Goal: Task Accomplishment & Management: Manage account settings

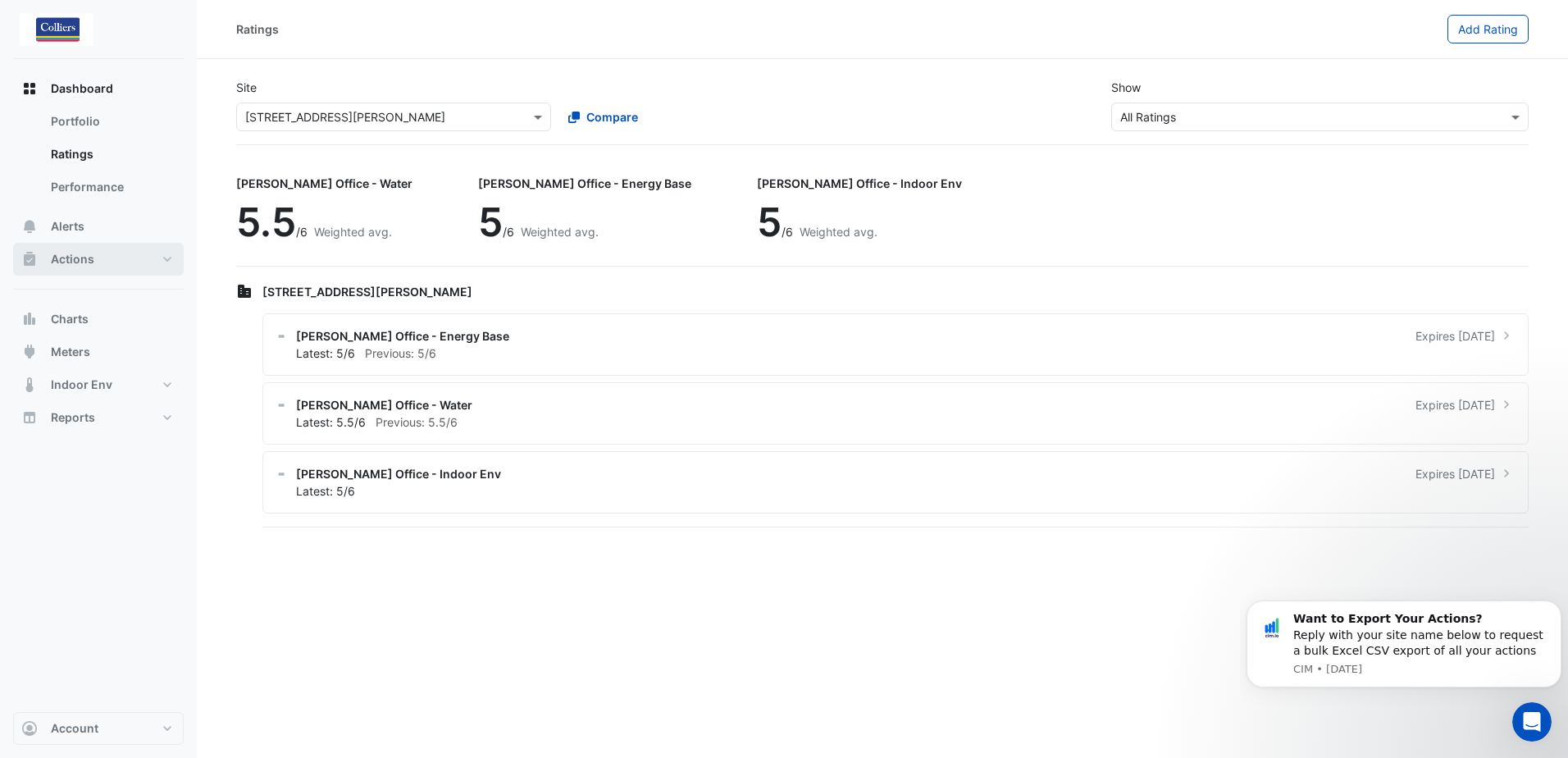
click at [67, 259] on span "Actions" at bounding box center [73, 259] width 43 height 16
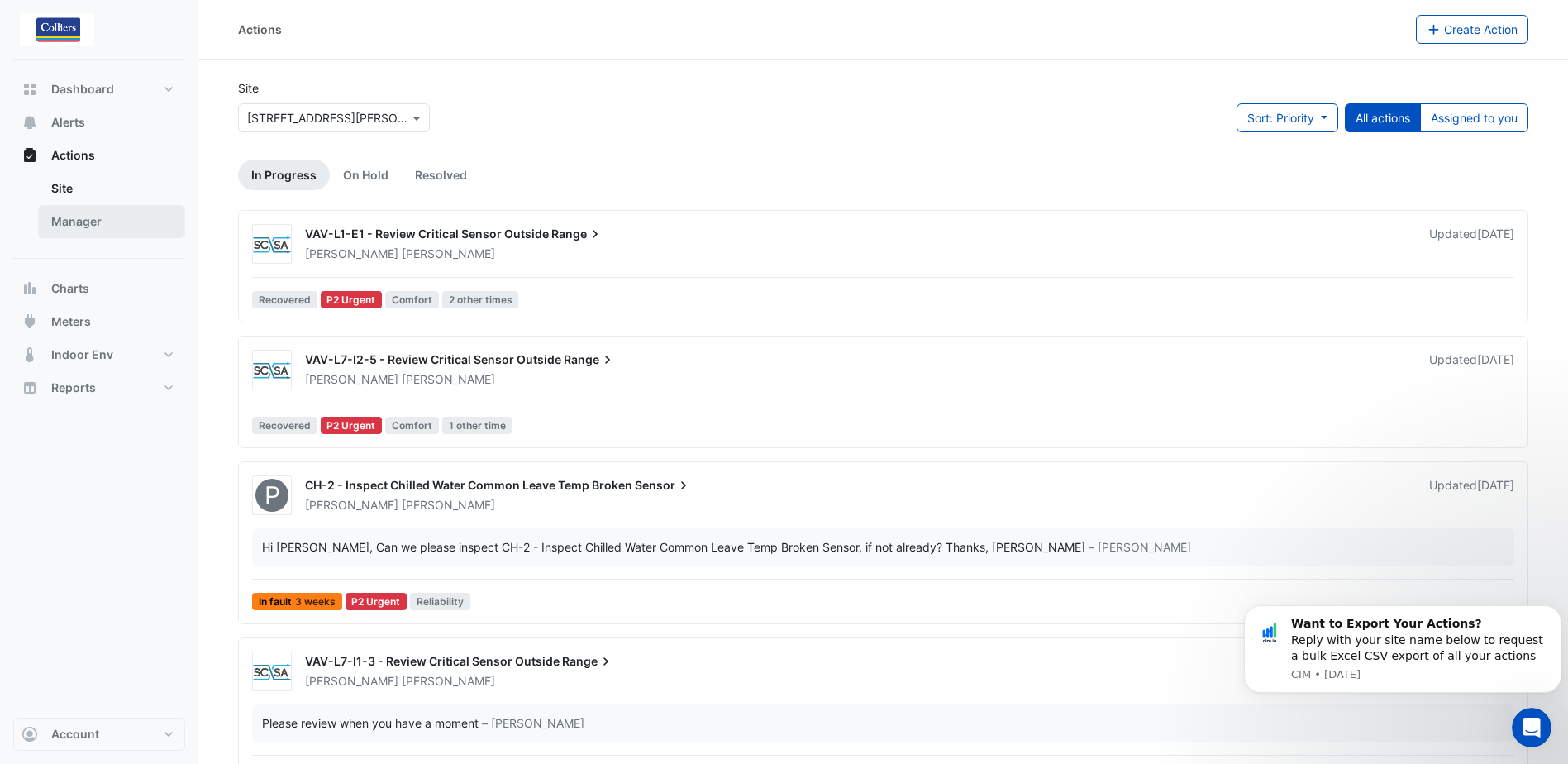
click at [72, 219] on link "Manager" at bounding box center [111, 221] width 147 height 33
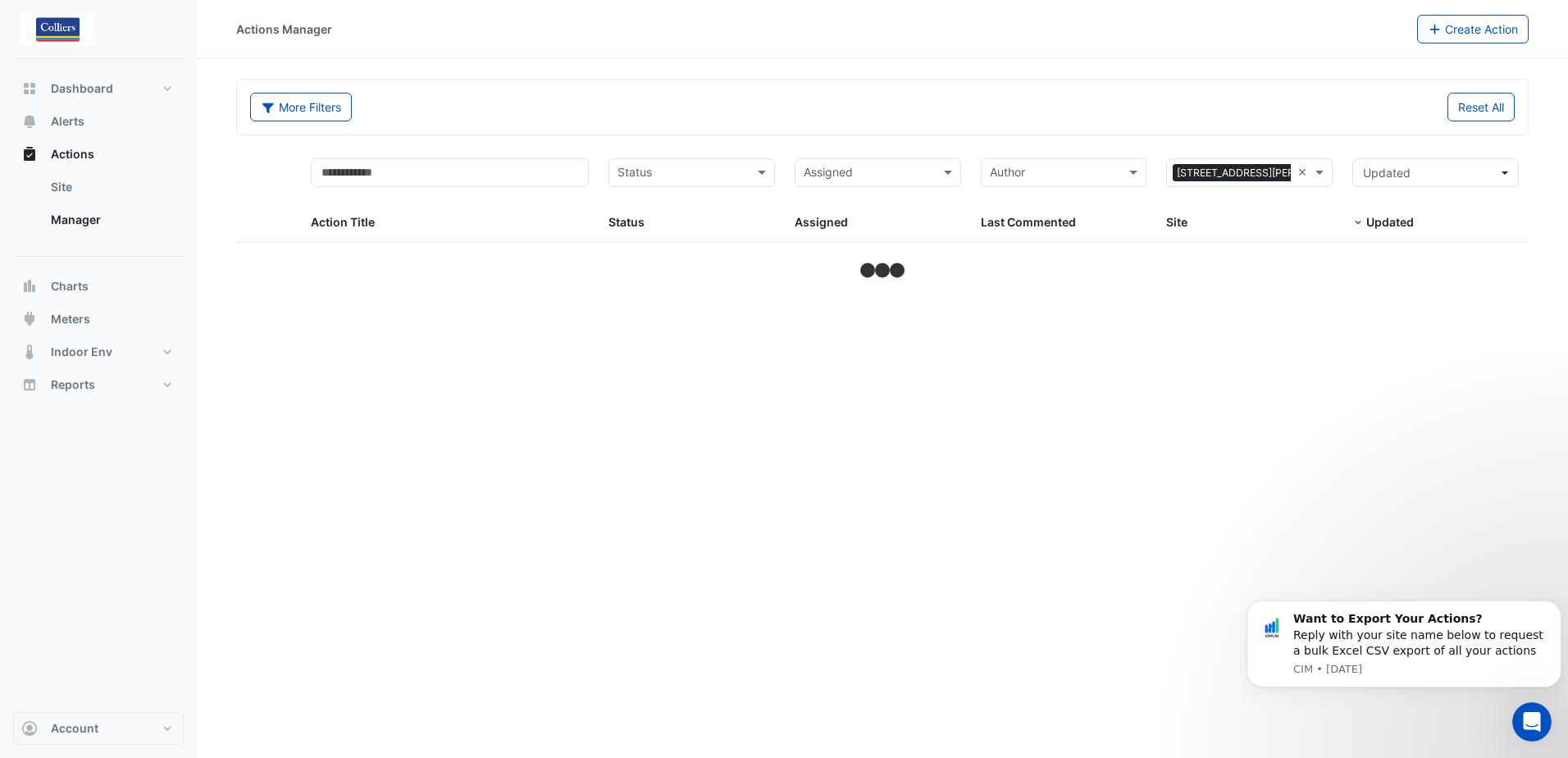
select select "***"
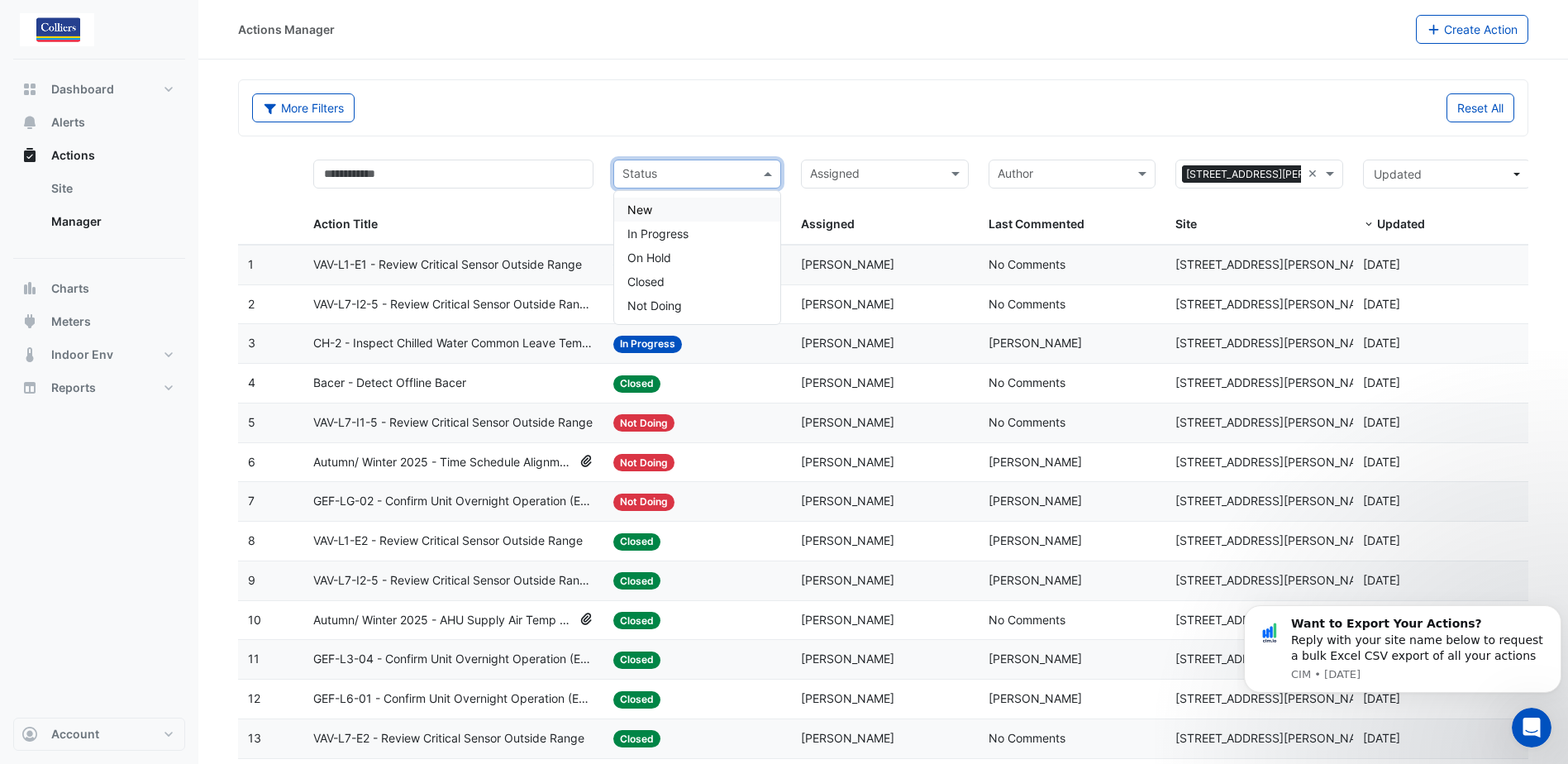
click at [760, 174] on span at bounding box center [770, 174] width 21 height 19
click at [688, 232] on span "In Progress" at bounding box center [658, 234] width 61 height 14
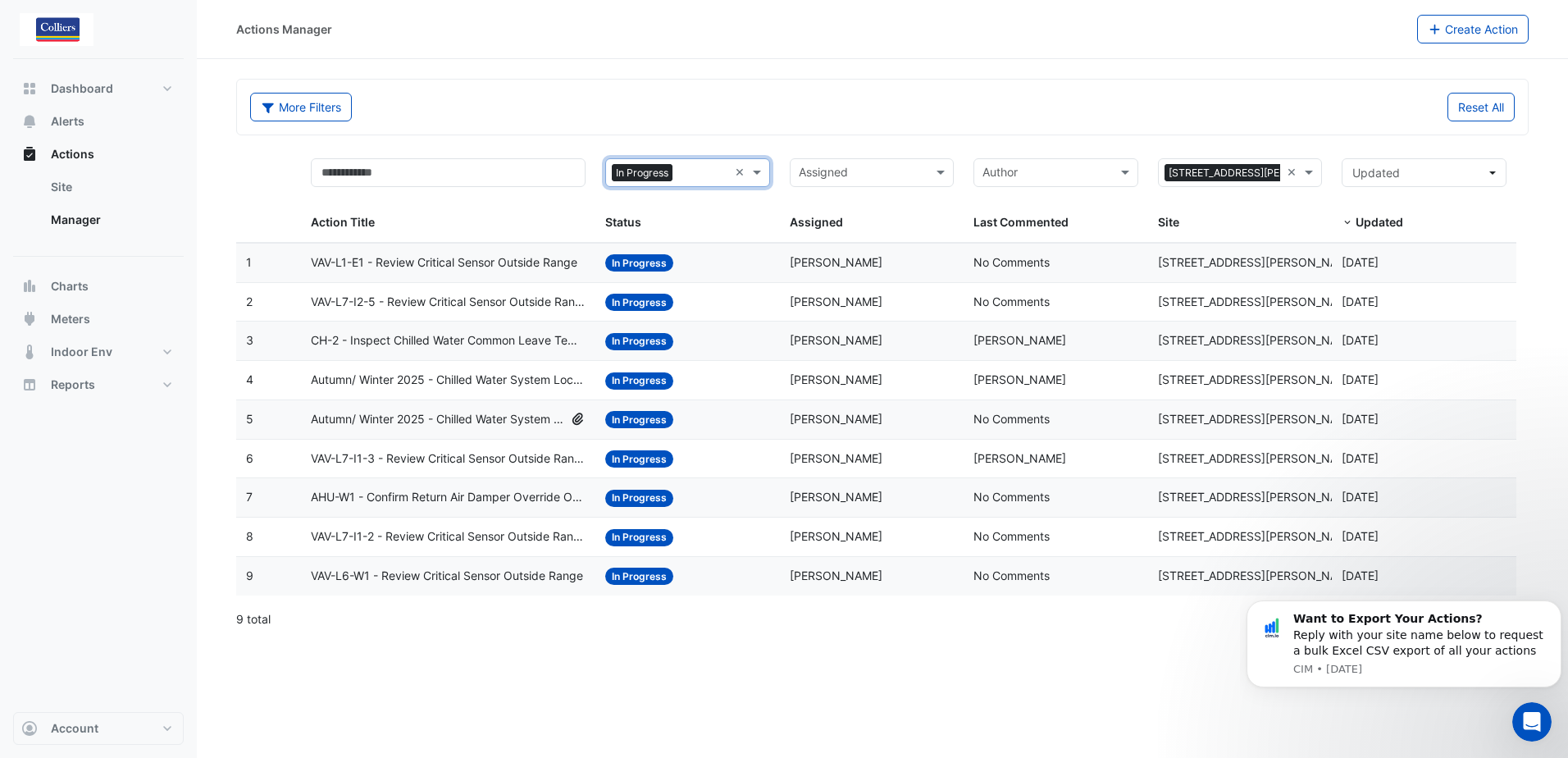
click at [572, 579] on span "VAV-L6-W1 - Review Critical Sensor Outside Range" at bounding box center [447, 577] width 273 height 19
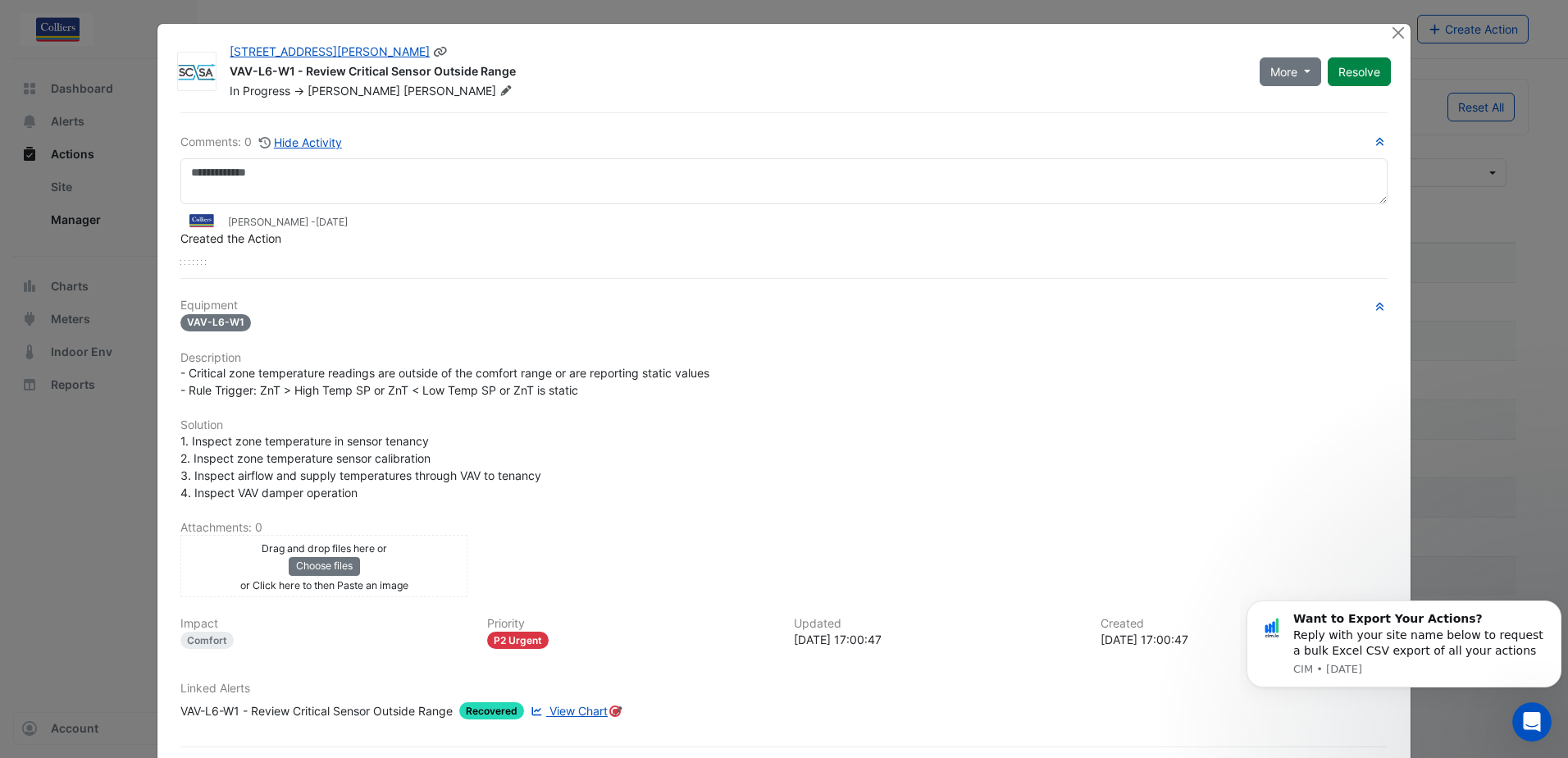
click at [1350, 69] on button "Resolve" at bounding box center [1359, 71] width 63 height 29
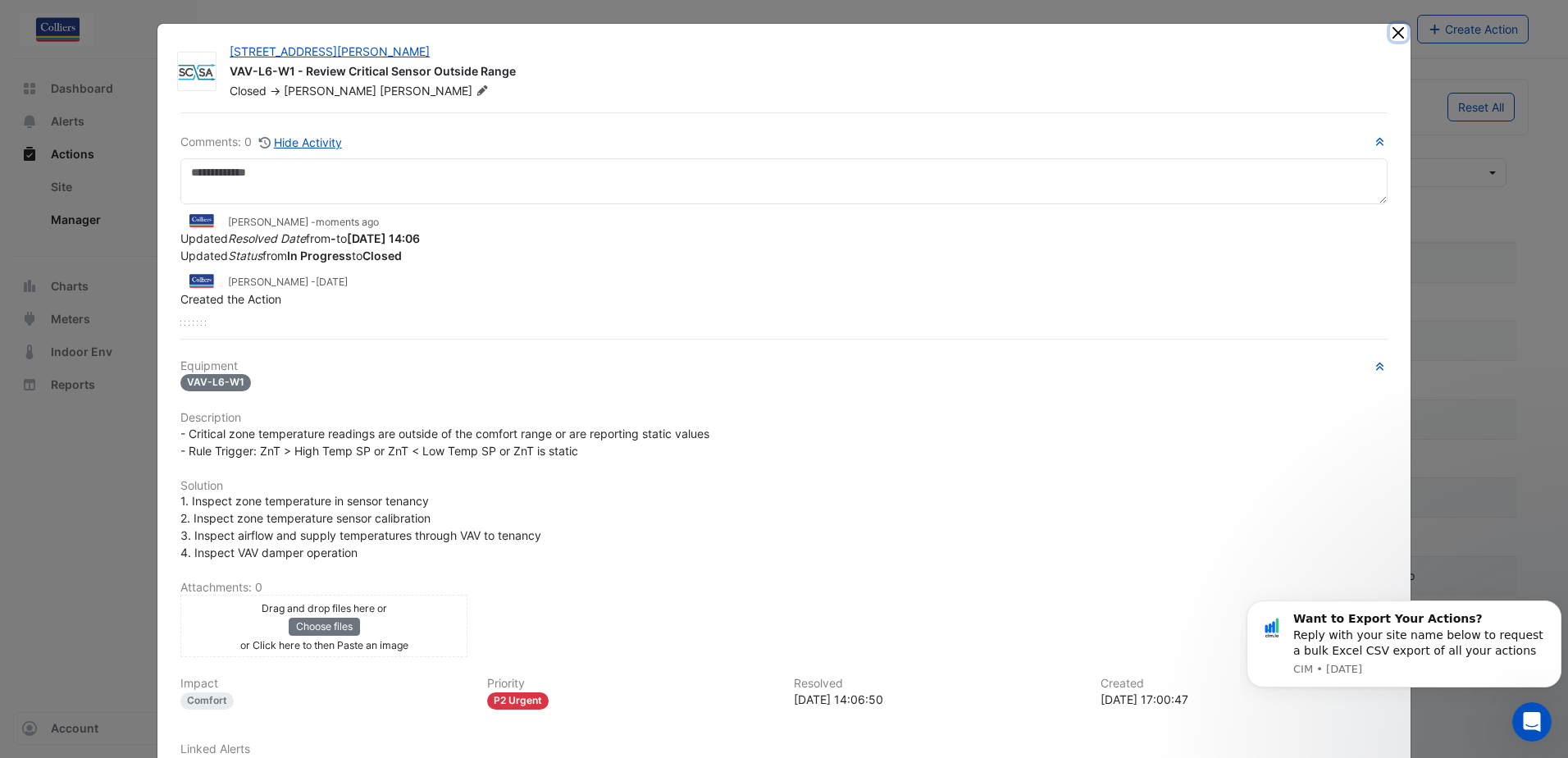
click at [1393, 32] on button "Close" at bounding box center [1399, 32] width 17 height 17
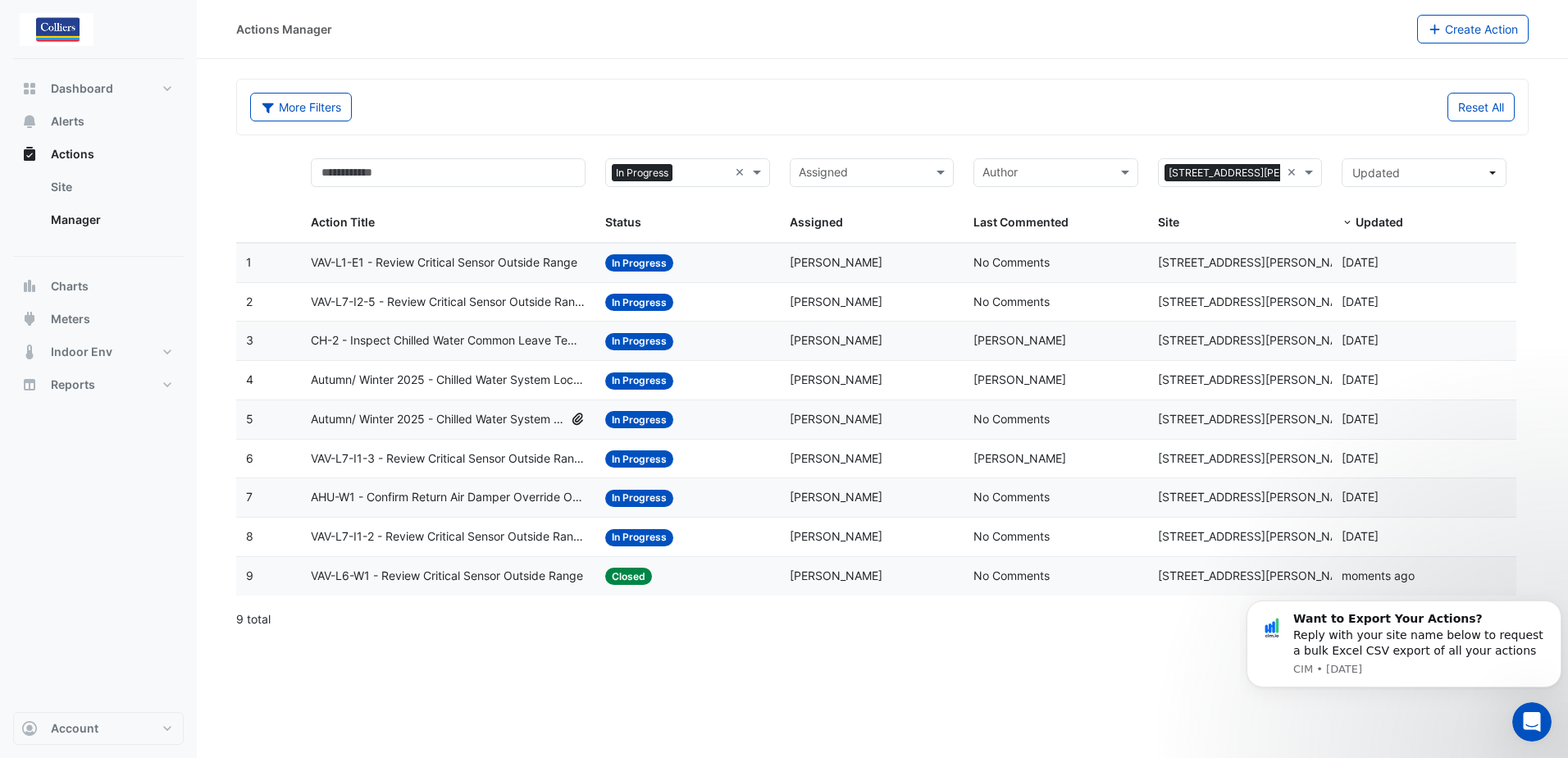
click at [557, 533] on span "VAV-L7-I1-2 - Review Critical Sensor Outside Range" at bounding box center [448, 537] width 274 height 19
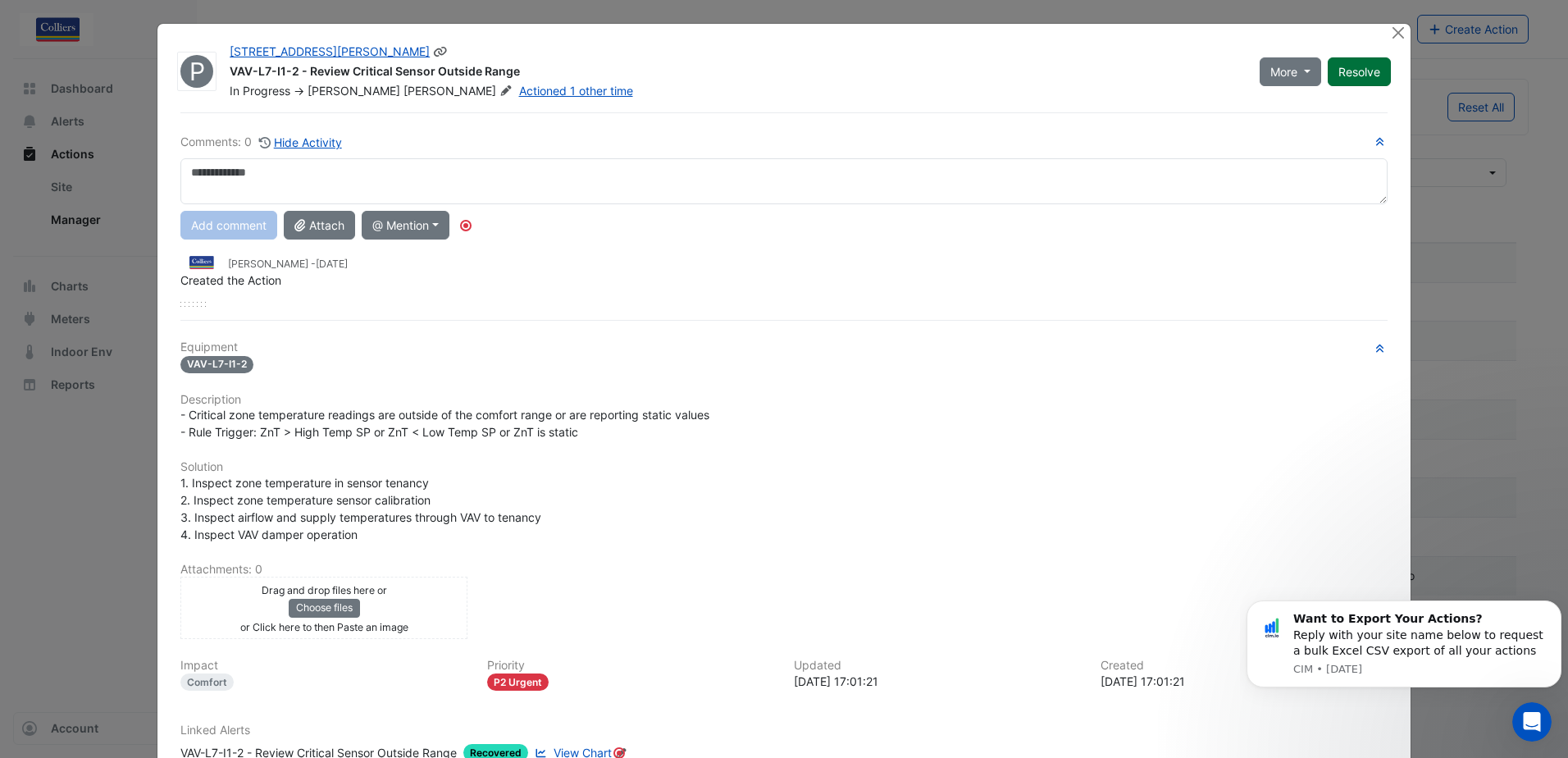
click at [1352, 74] on button "Resolve" at bounding box center [1359, 71] width 63 height 29
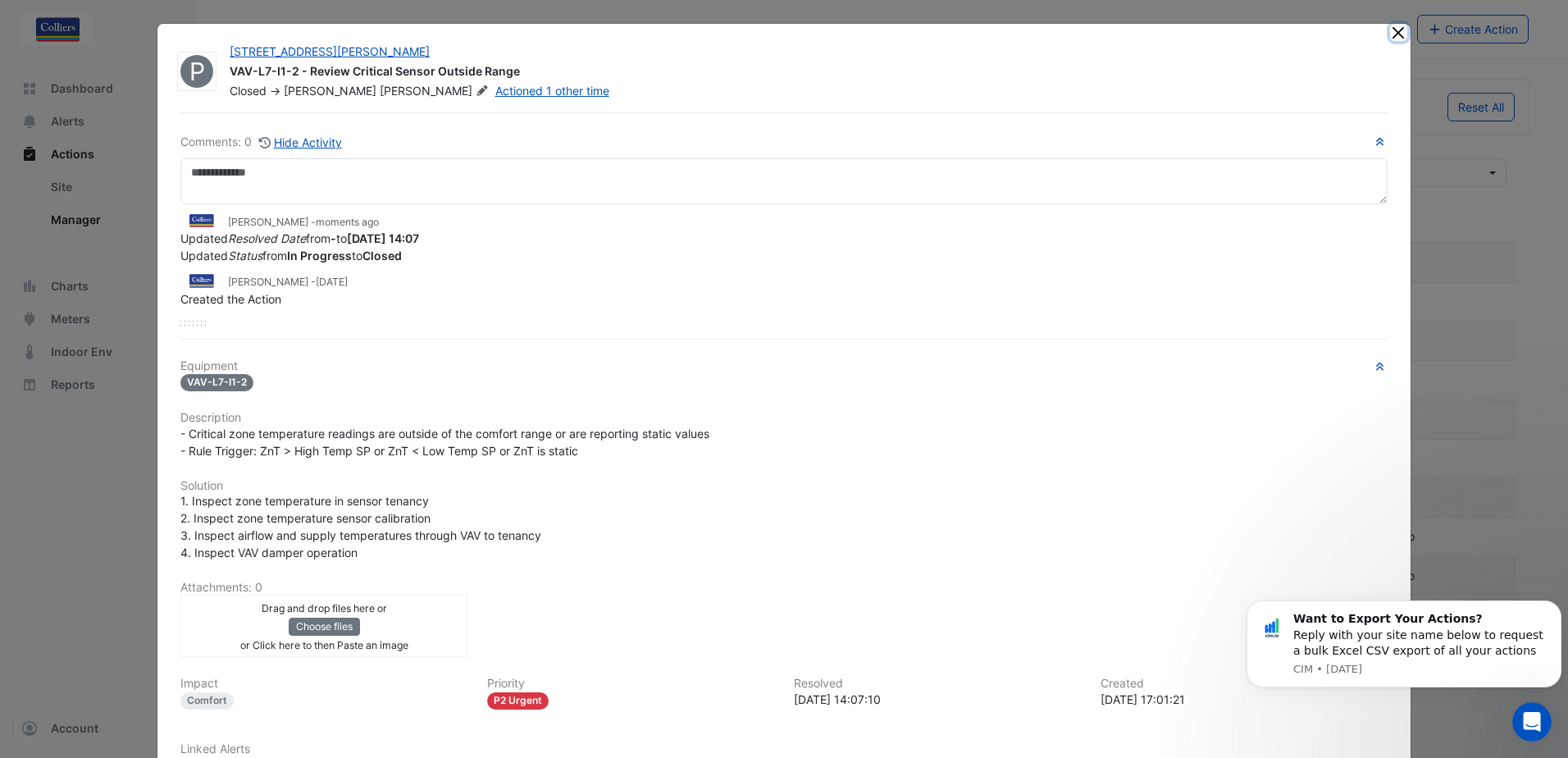
click at [1390, 29] on button "Close" at bounding box center [1399, 32] width 17 height 17
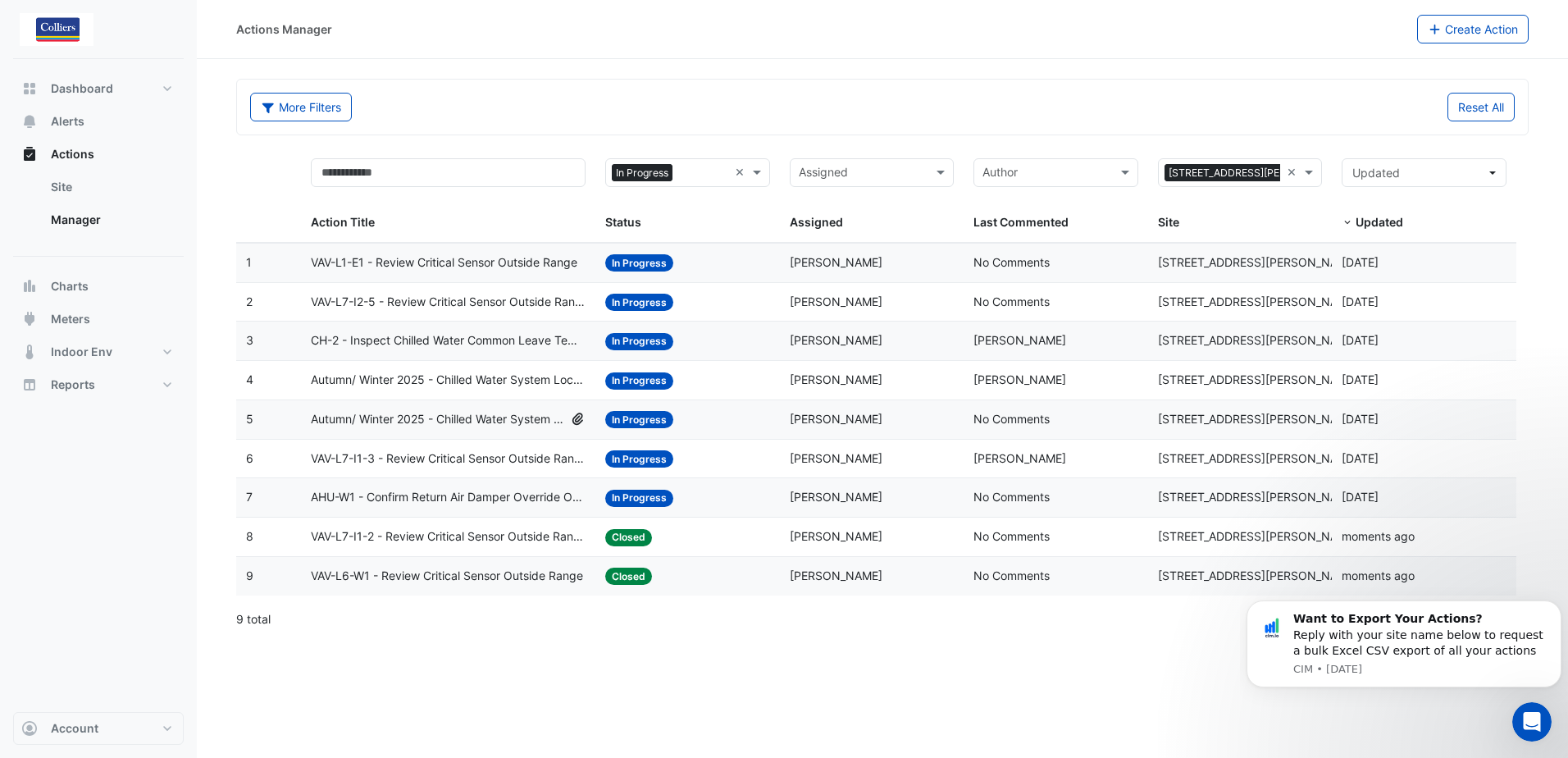
click at [537, 494] on span "AHU-W1 - Confirm Return Air Damper Override Open (Energy Waste)" at bounding box center [448, 498] width 274 height 19
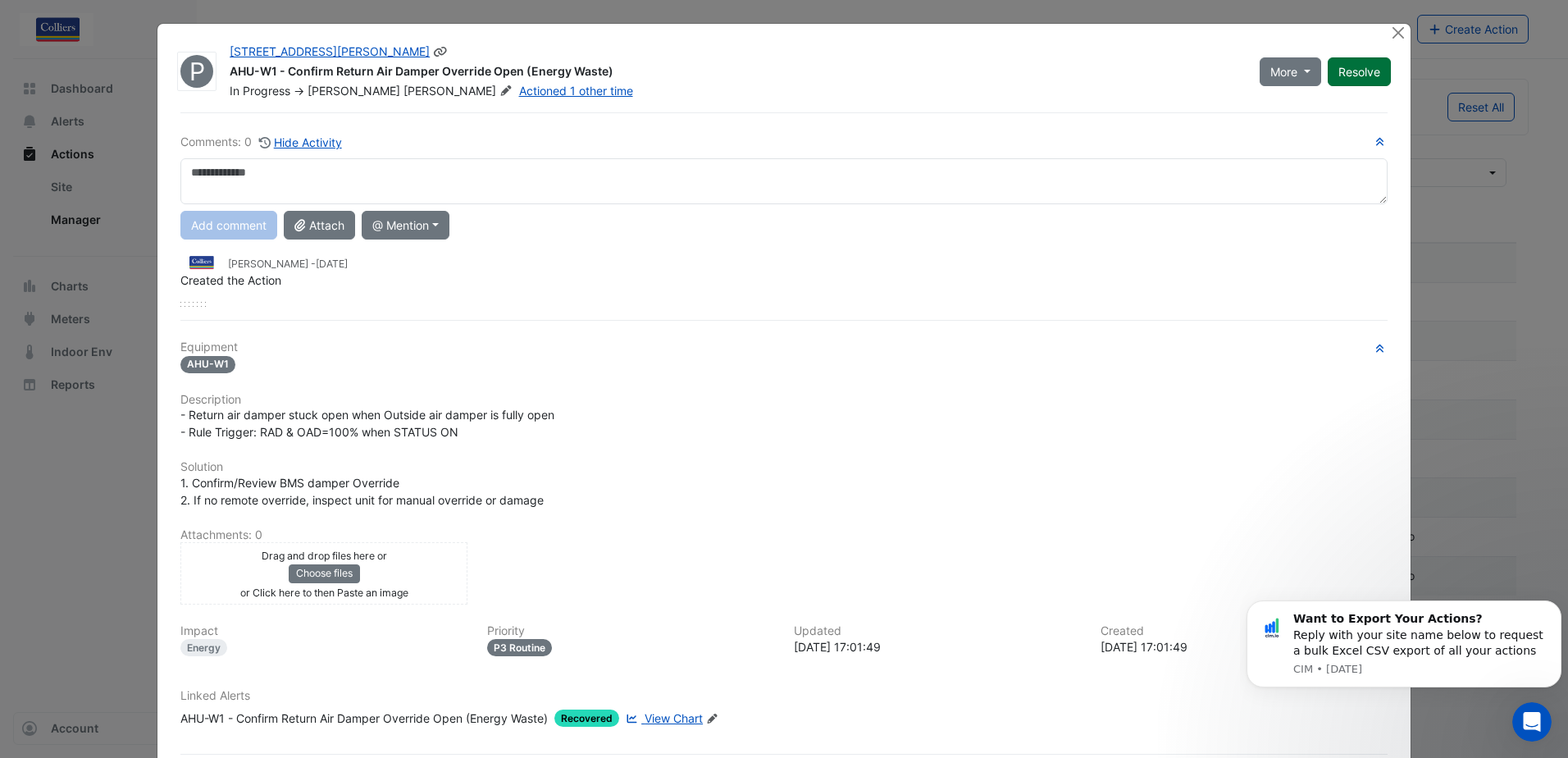
click at [1346, 66] on button "Resolve" at bounding box center [1359, 71] width 63 height 29
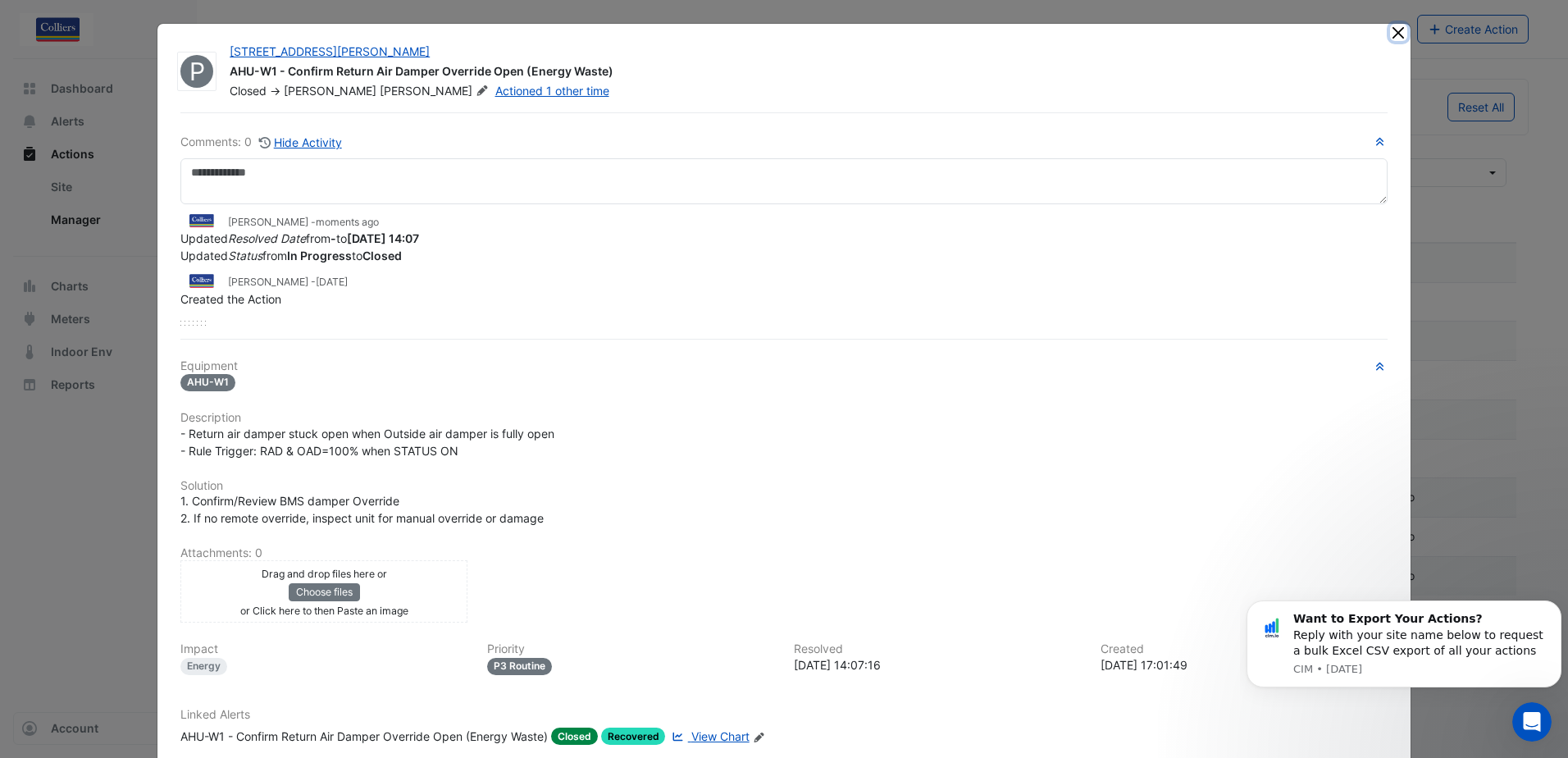
click at [1391, 28] on button "Close" at bounding box center [1399, 32] width 17 height 17
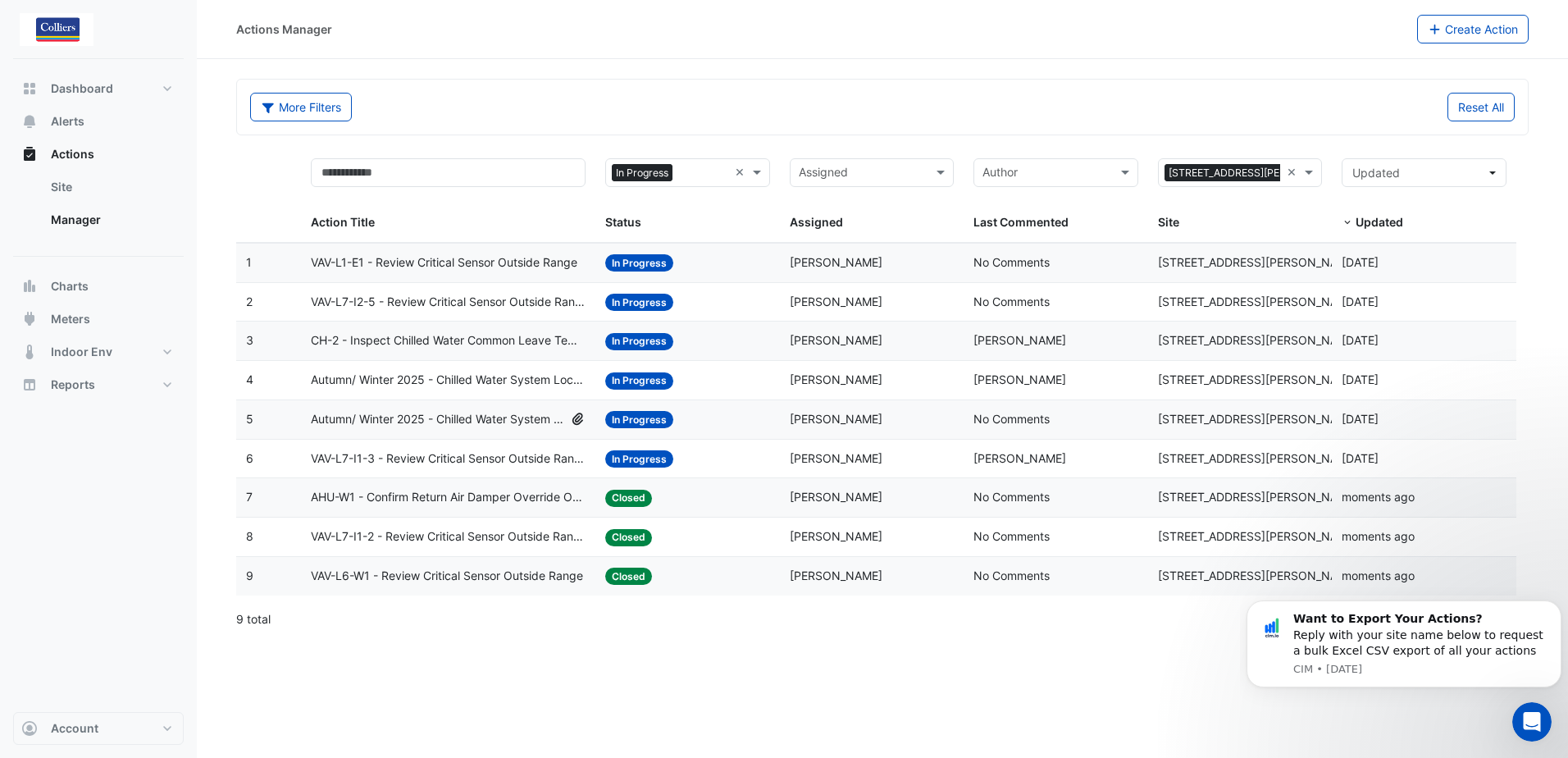
click at [523, 458] on span "VAV-L7-I1-3 - Review Critical Sensor Outside Range" at bounding box center [448, 459] width 274 height 19
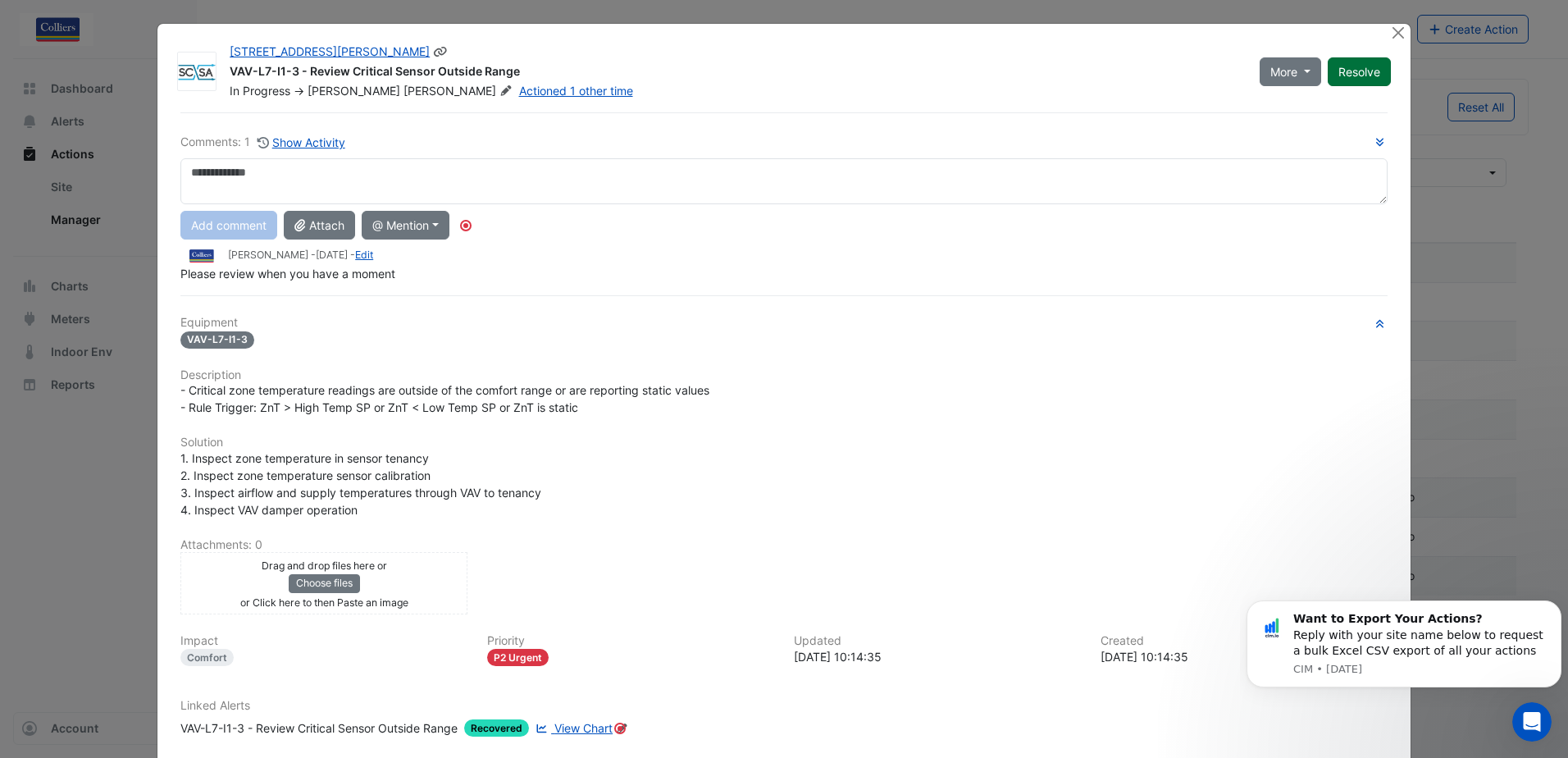
click at [1350, 63] on button "Resolve" at bounding box center [1359, 71] width 63 height 29
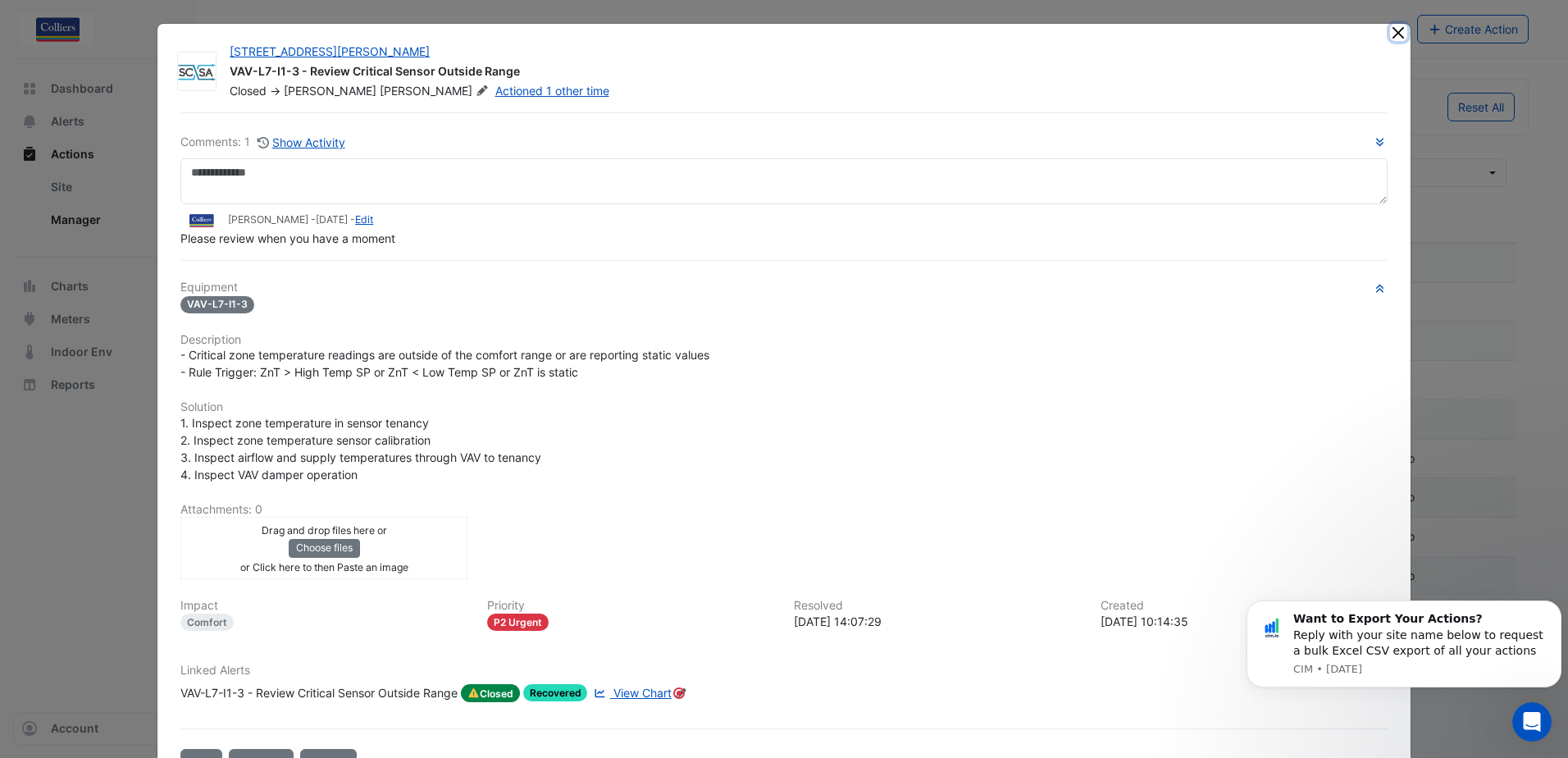
click at [1390, 31] on button "Close" at bounding box center [1399, 32] width 17 height 17
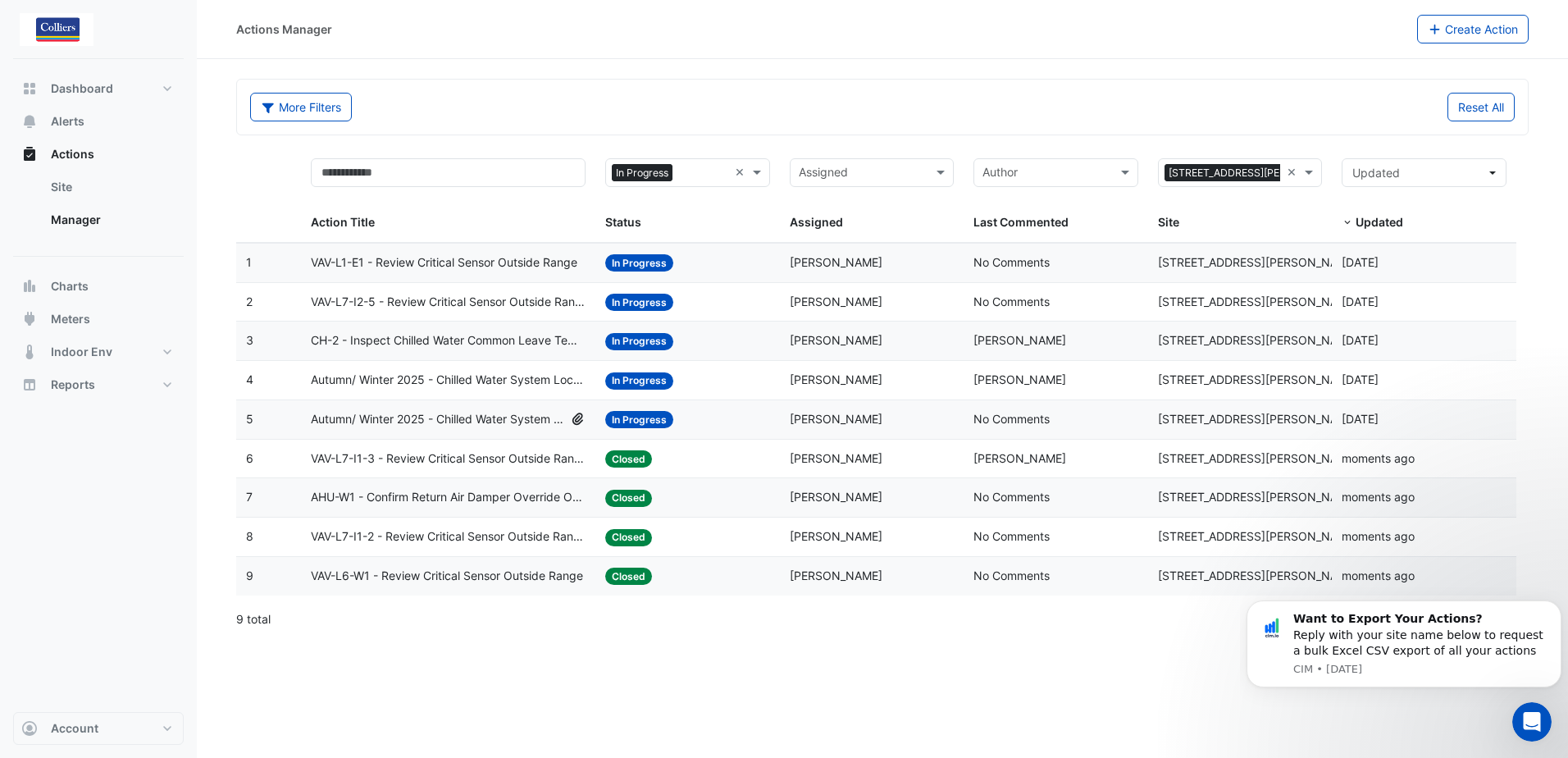
click at [508, 417] on span "Autumn/ Winter 2025 - Chilled Water System Temp Reset [BEEP]" at bounding box center [438, 419] width 254 height 19
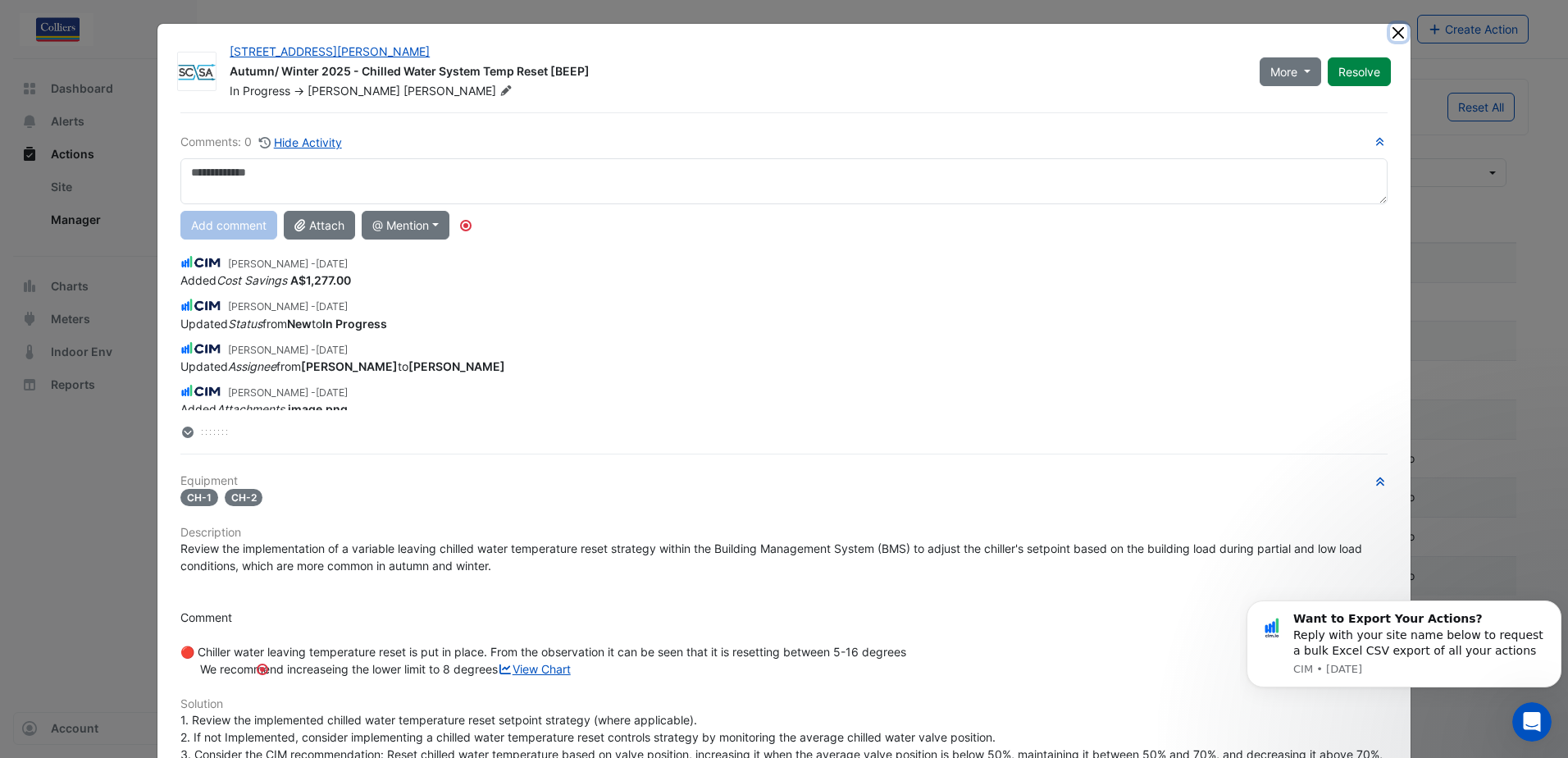
click at [1391, 30] on button "Close" at bounding box center [1399, 32] width 17 height 17
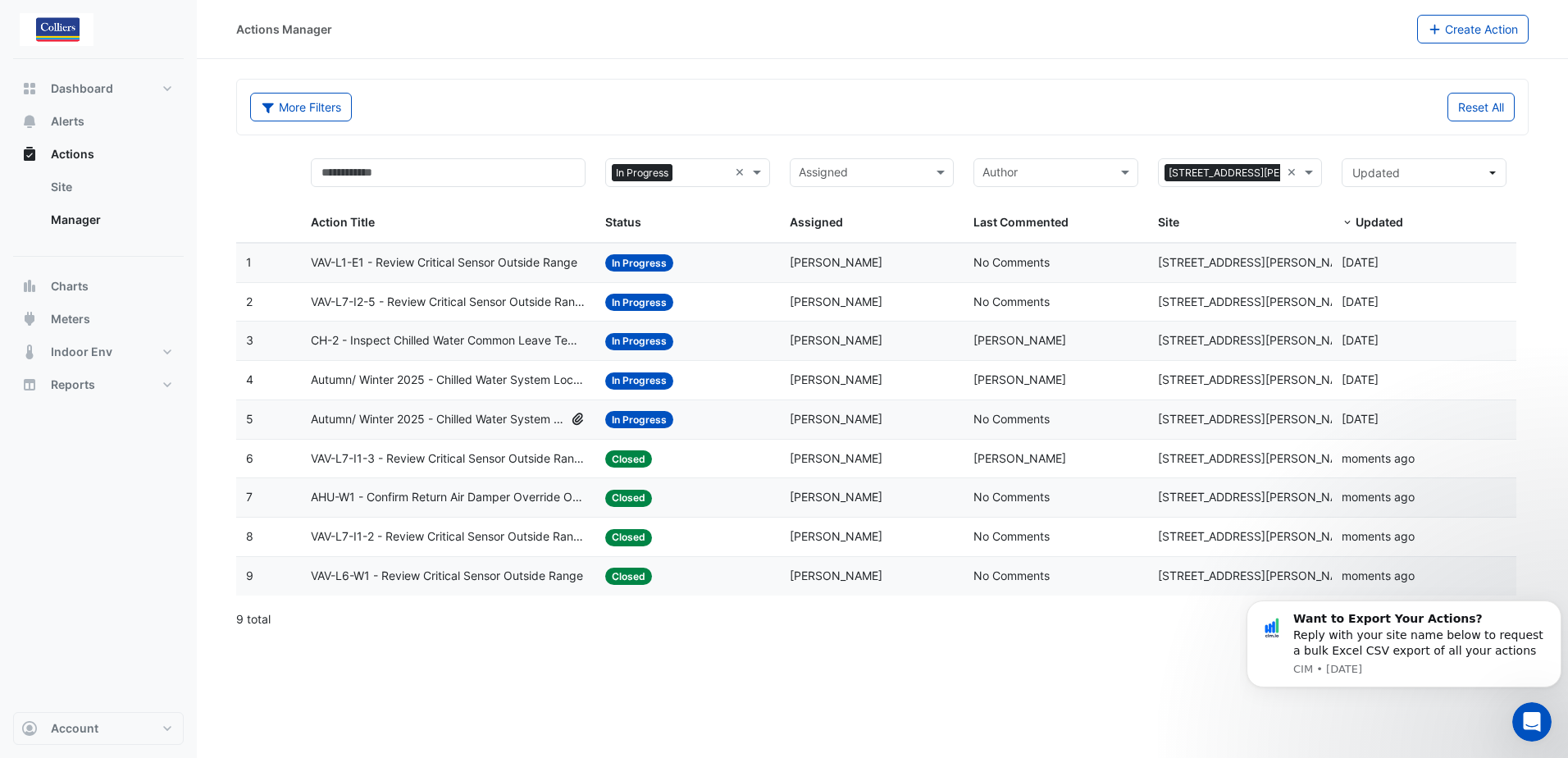
click at [524, 263] on span "VAV-L1-E1 - Review Critical Sensor Outside Range" at bounding box center [444, 263] width 267 height 19
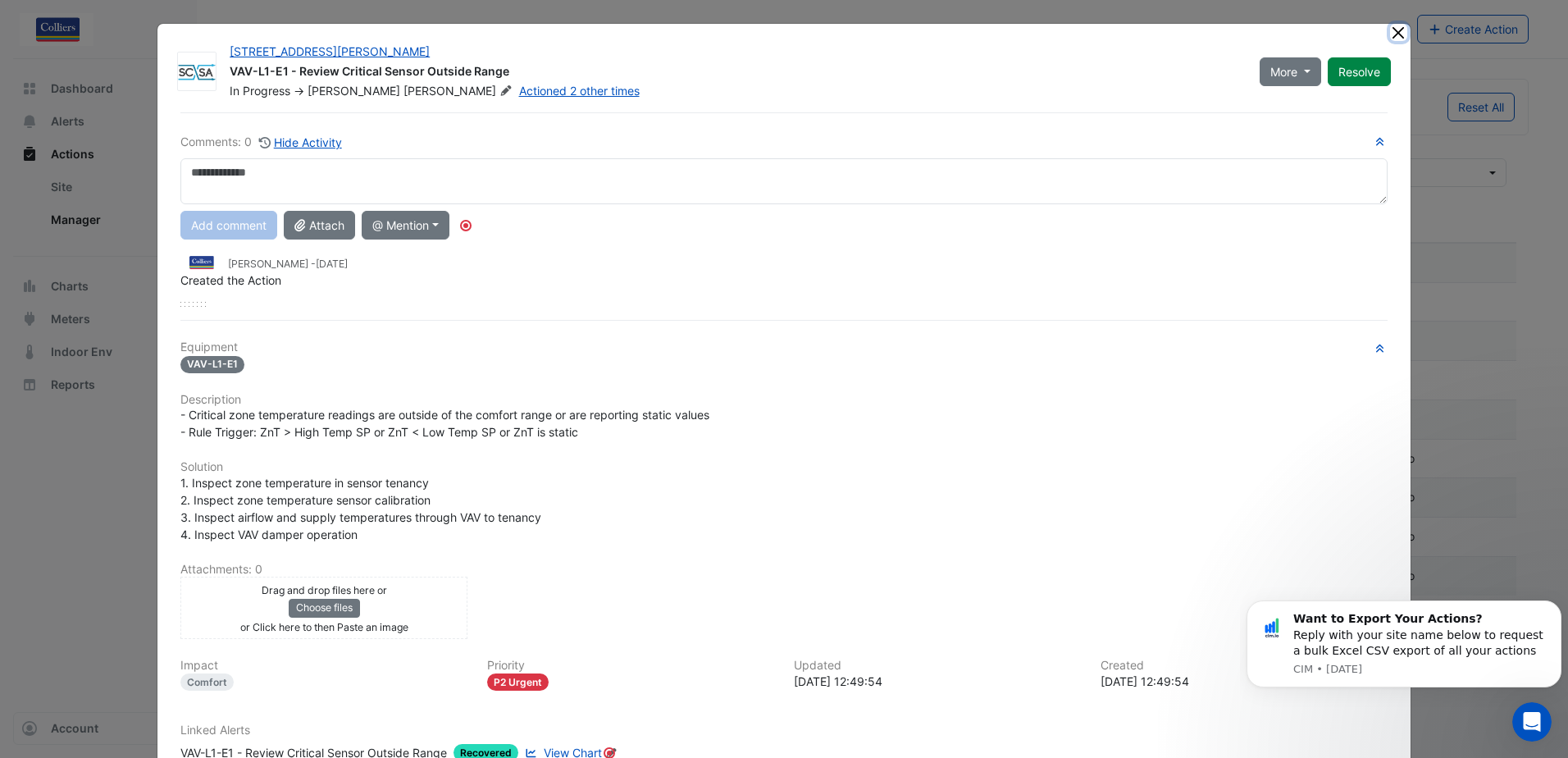
click at [1391, 32] on button "Close" at bounding box center [1399, 32] width 17 height 17
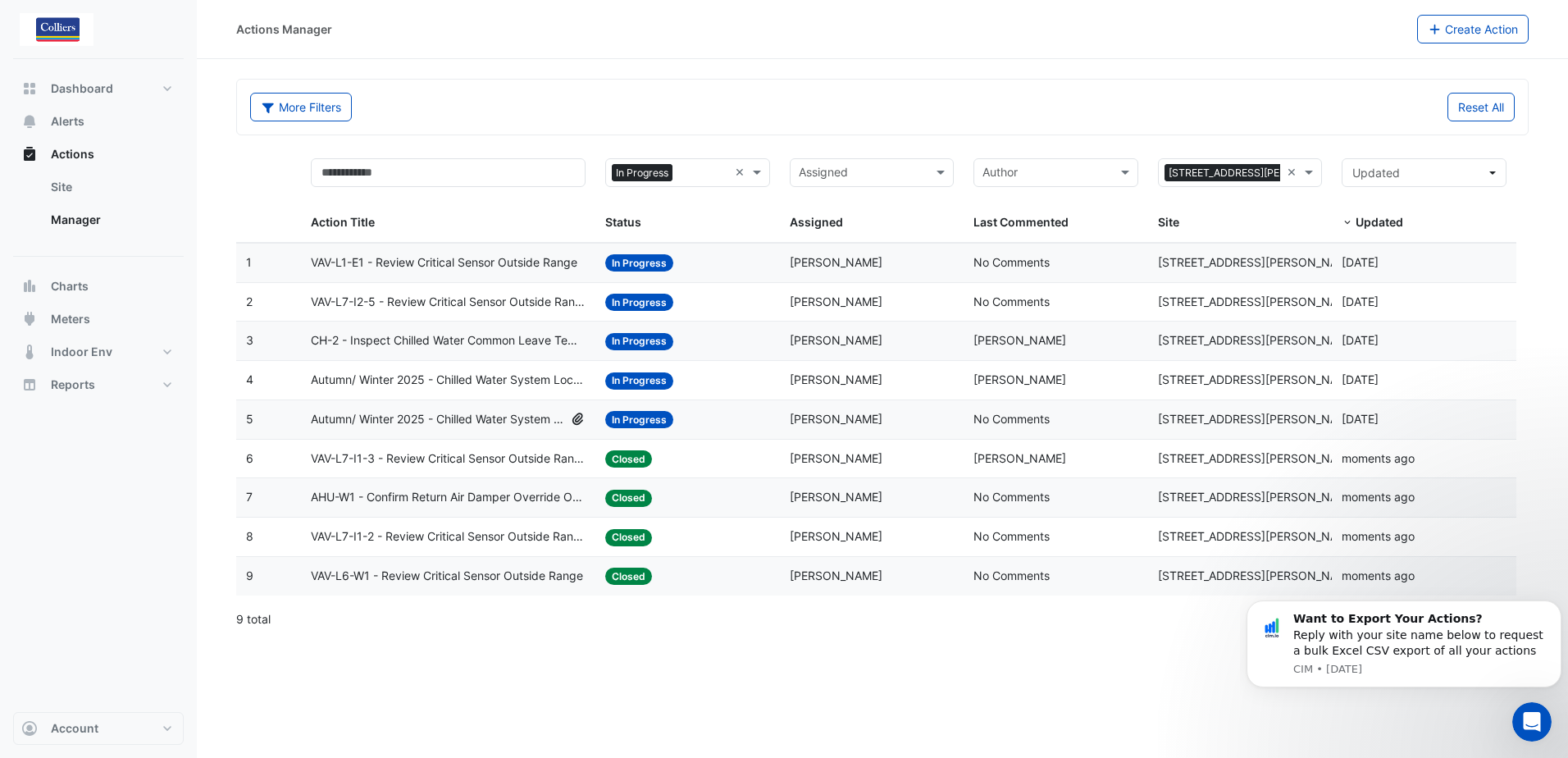
click at [517, 336] on span "CH-2 - Inspect Chilled Water Common Leave Temp Broken Sensor" at bounding box center [448, 341] width 274 height 19
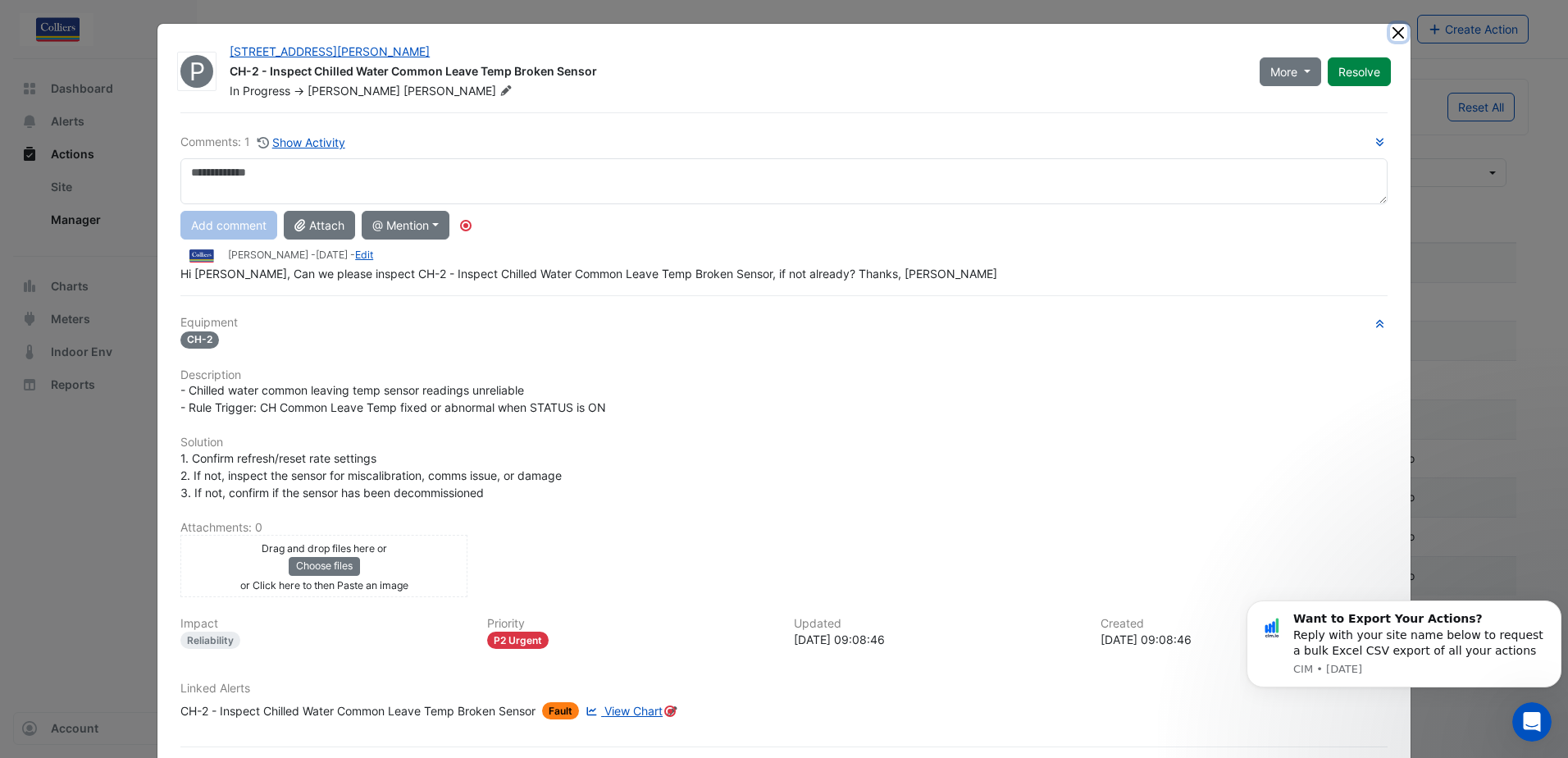
click at [1393, 36] on button "Close" at bounding box center [1399, 32] width 17 height 17
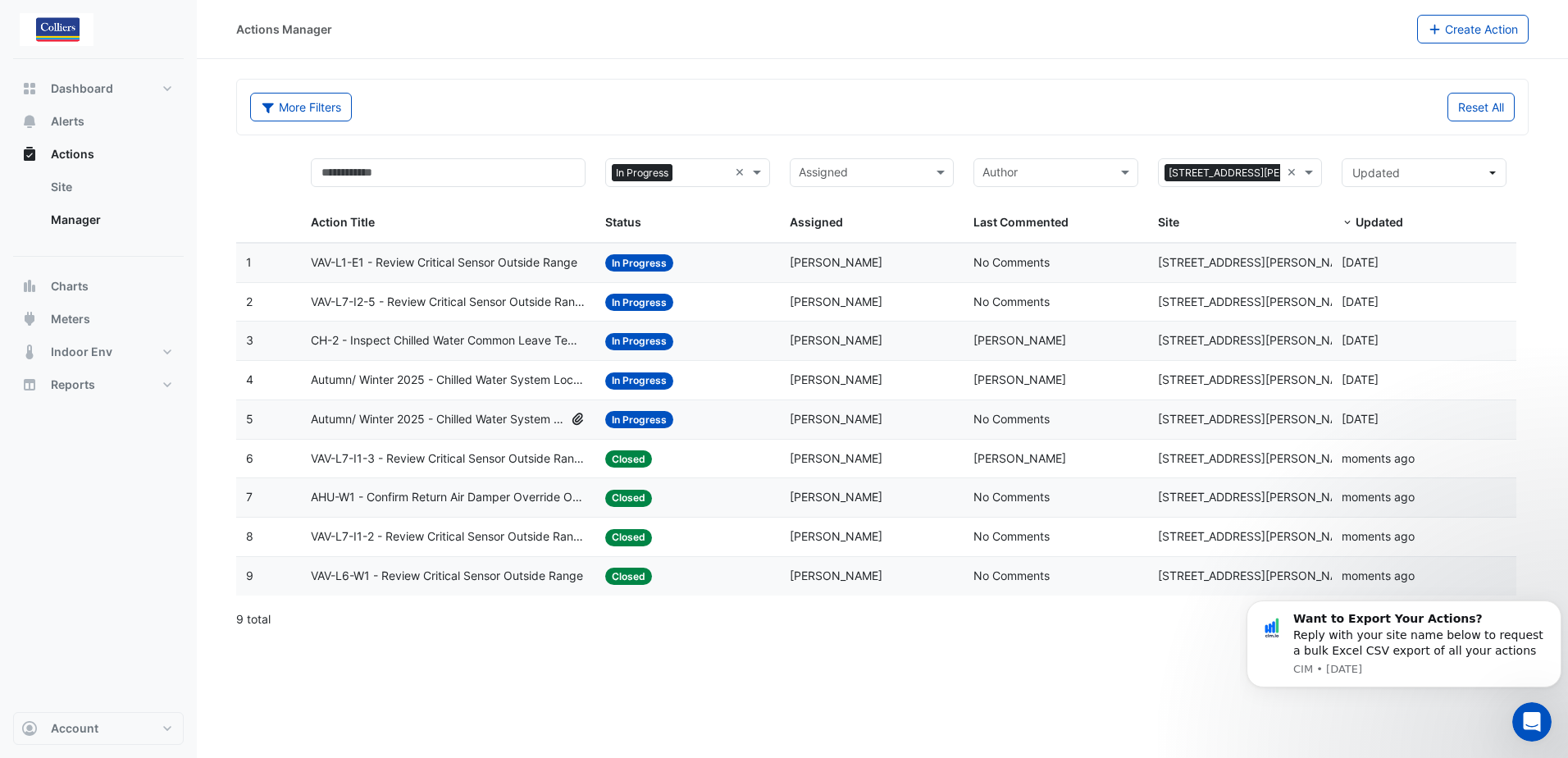
click at [458, 299] on span "VAV-L7-I2-5 - Review Critical Sensor Outside Range" at bounding box center [448, 302] width 274 height 19
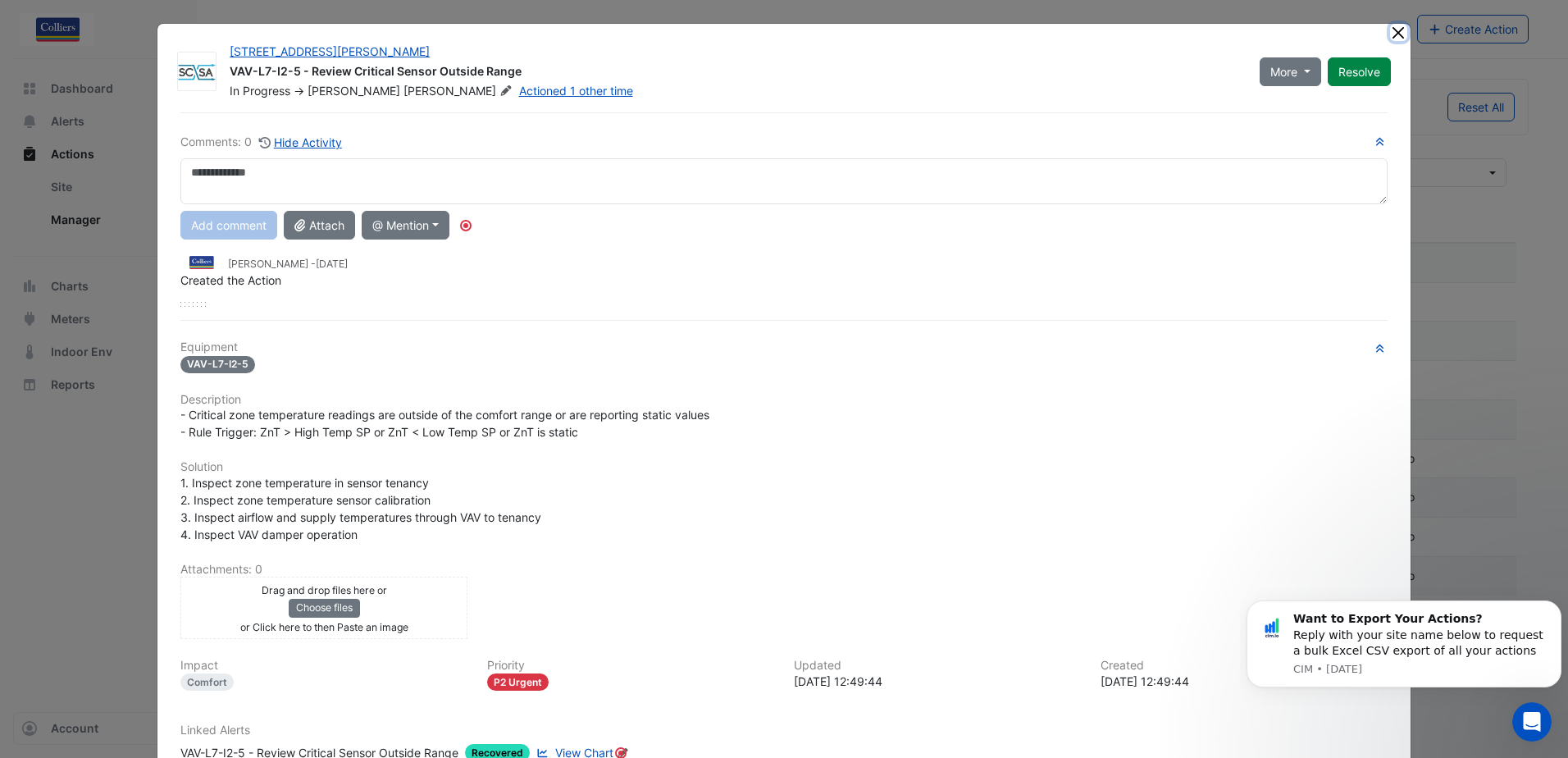
click at [1392, 29] on button "Close" at bounding box center [1399, 32] width 17 height 17
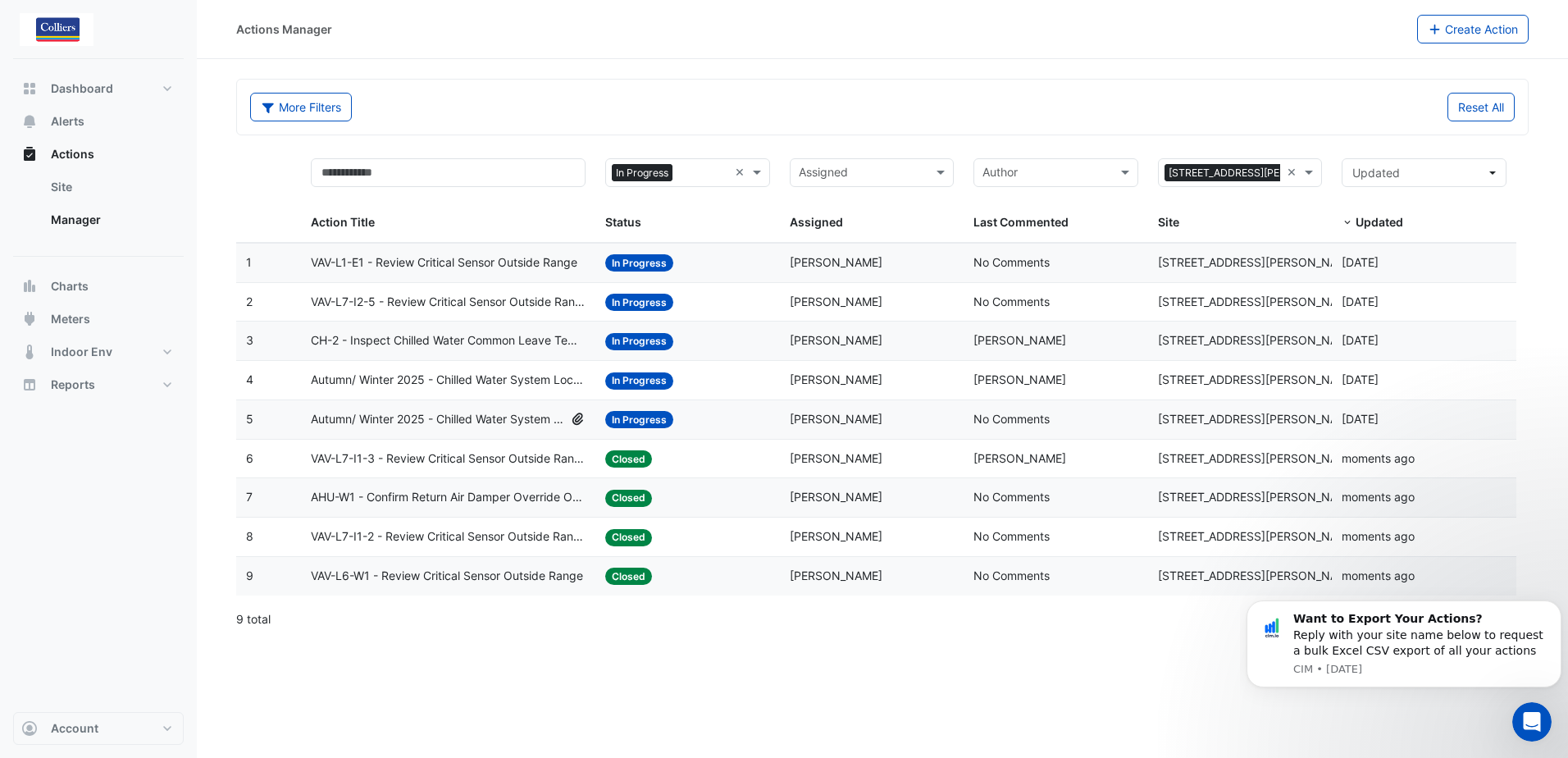
click at [487, 303] on span "VAV-L7-I2-5 - Review Critical Sensor Outside Range" at bounding box center [448, 302] width 274 height 19
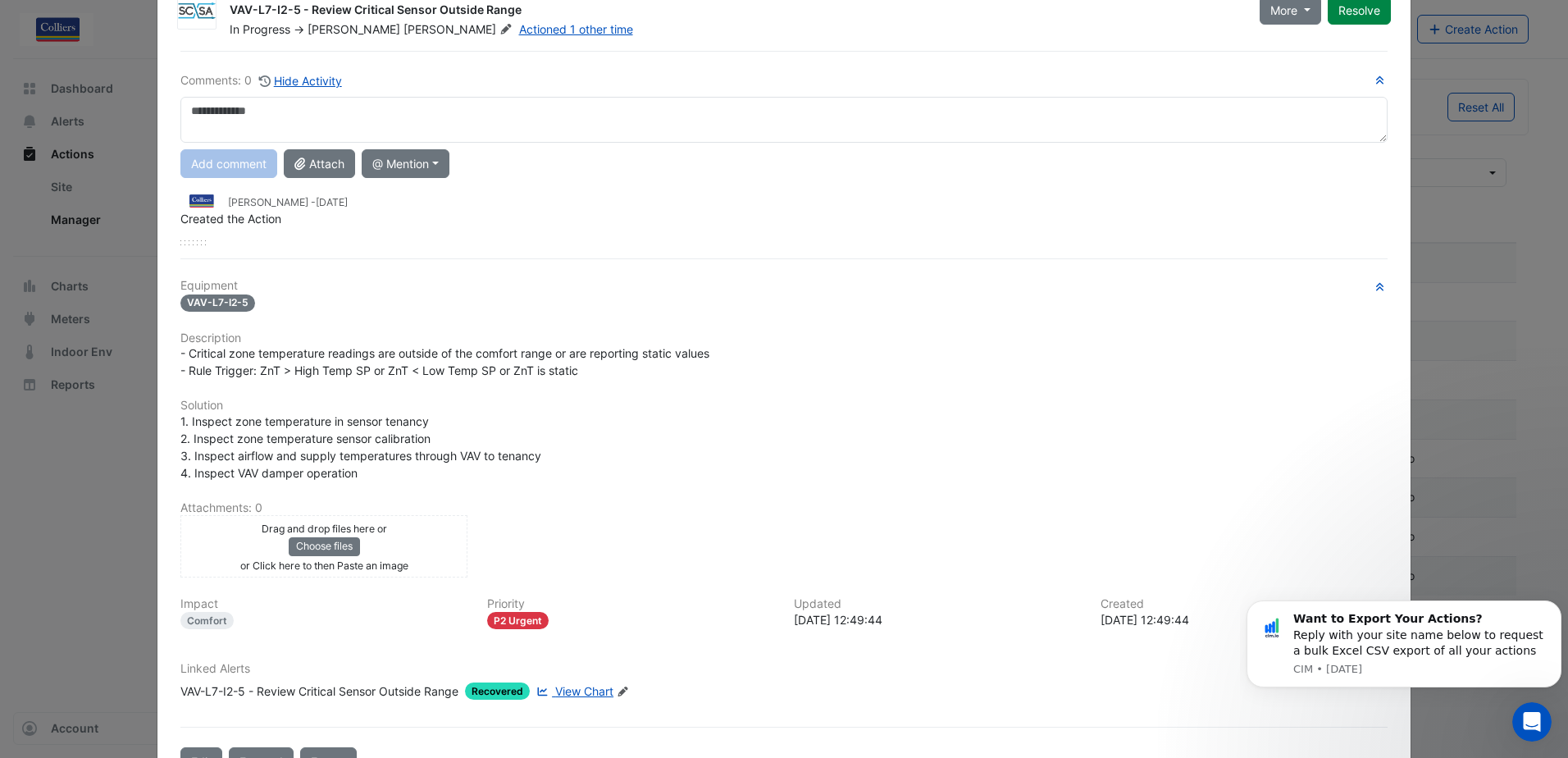
scroll to position [116, 0]
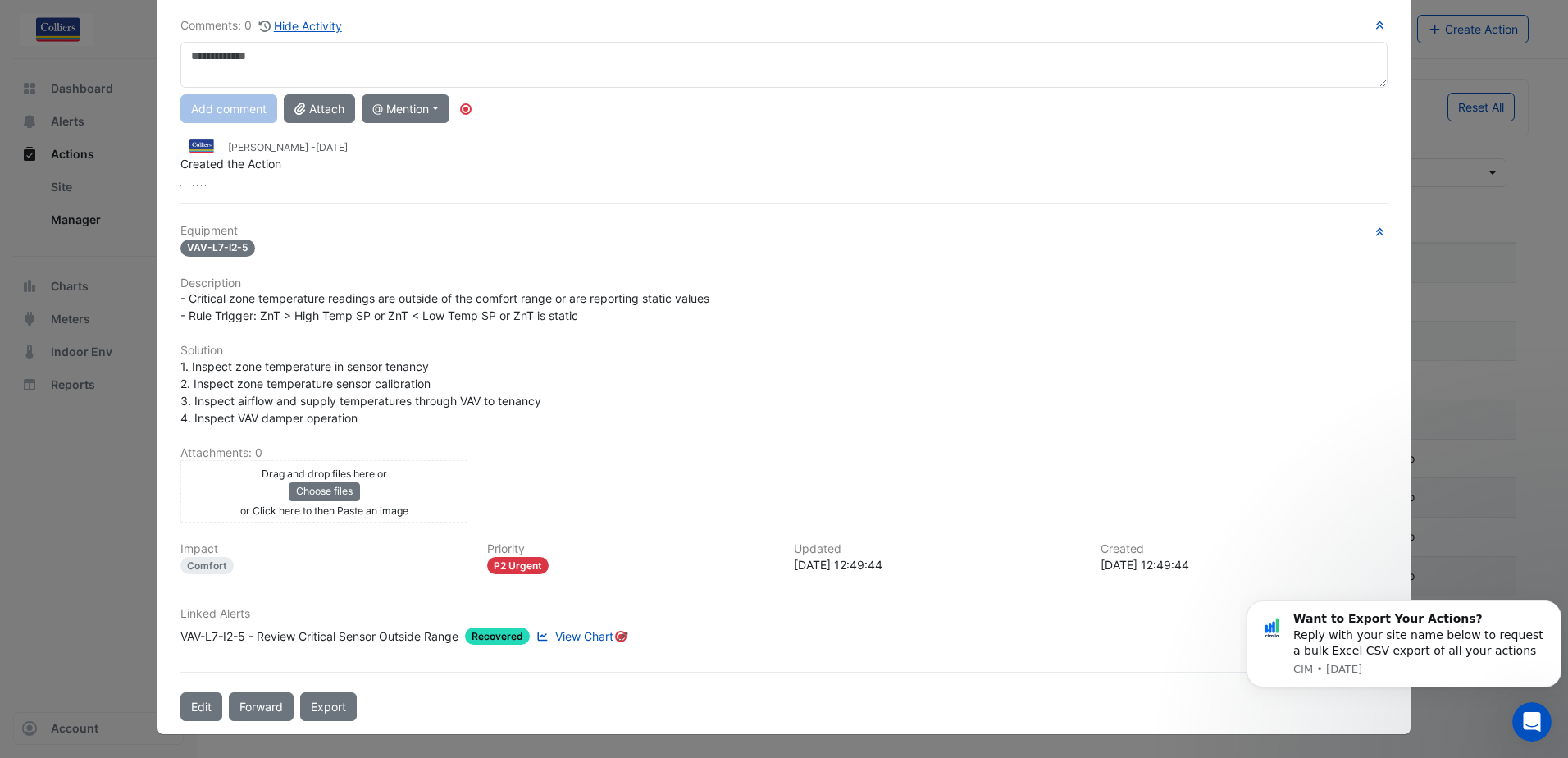
click at [1327, 19] on h6 "Comments: 0 Hide Activity" at bounding box center [784, 26] width 1207 height 19
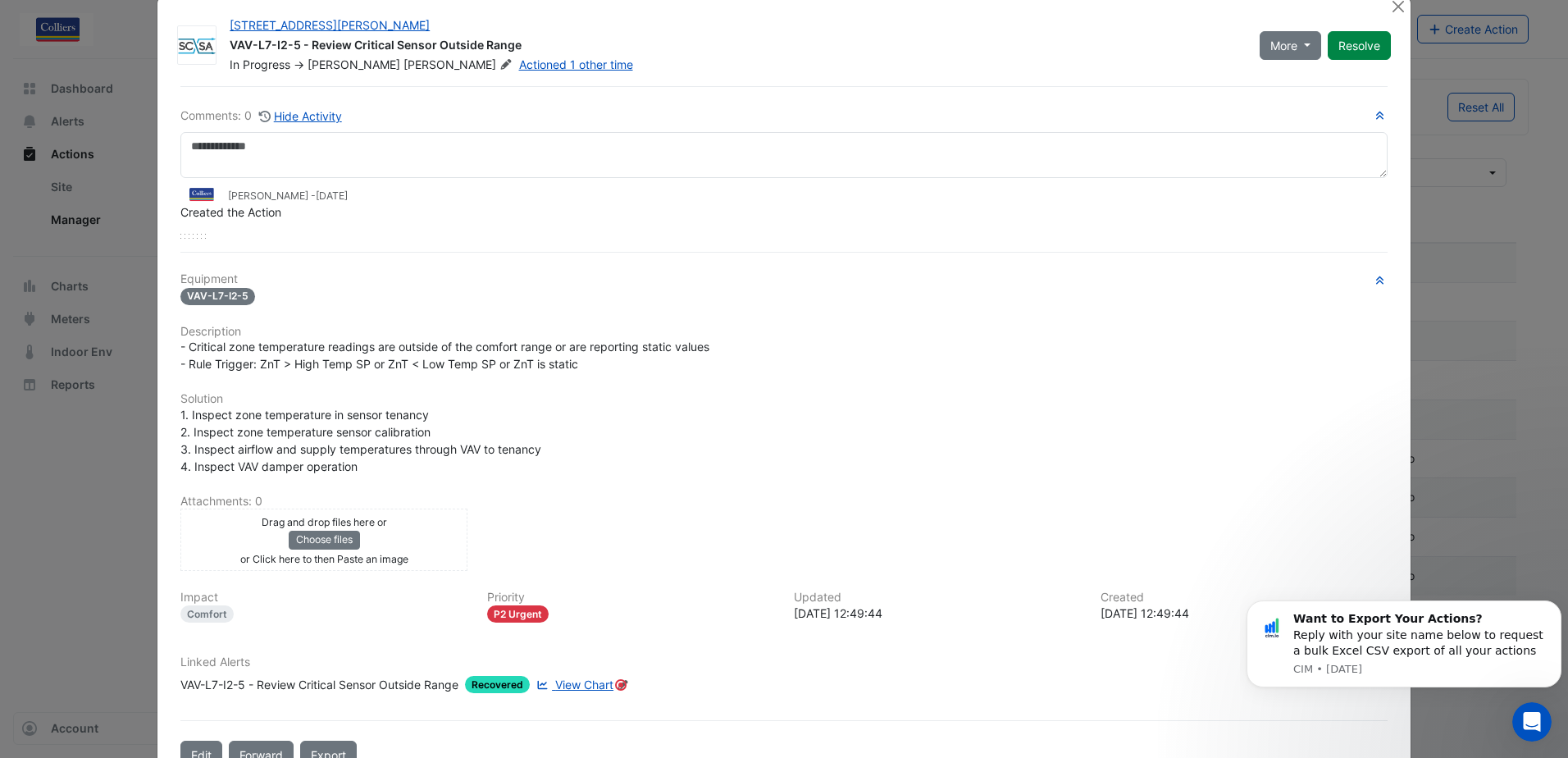
scroll to position [0, 0]
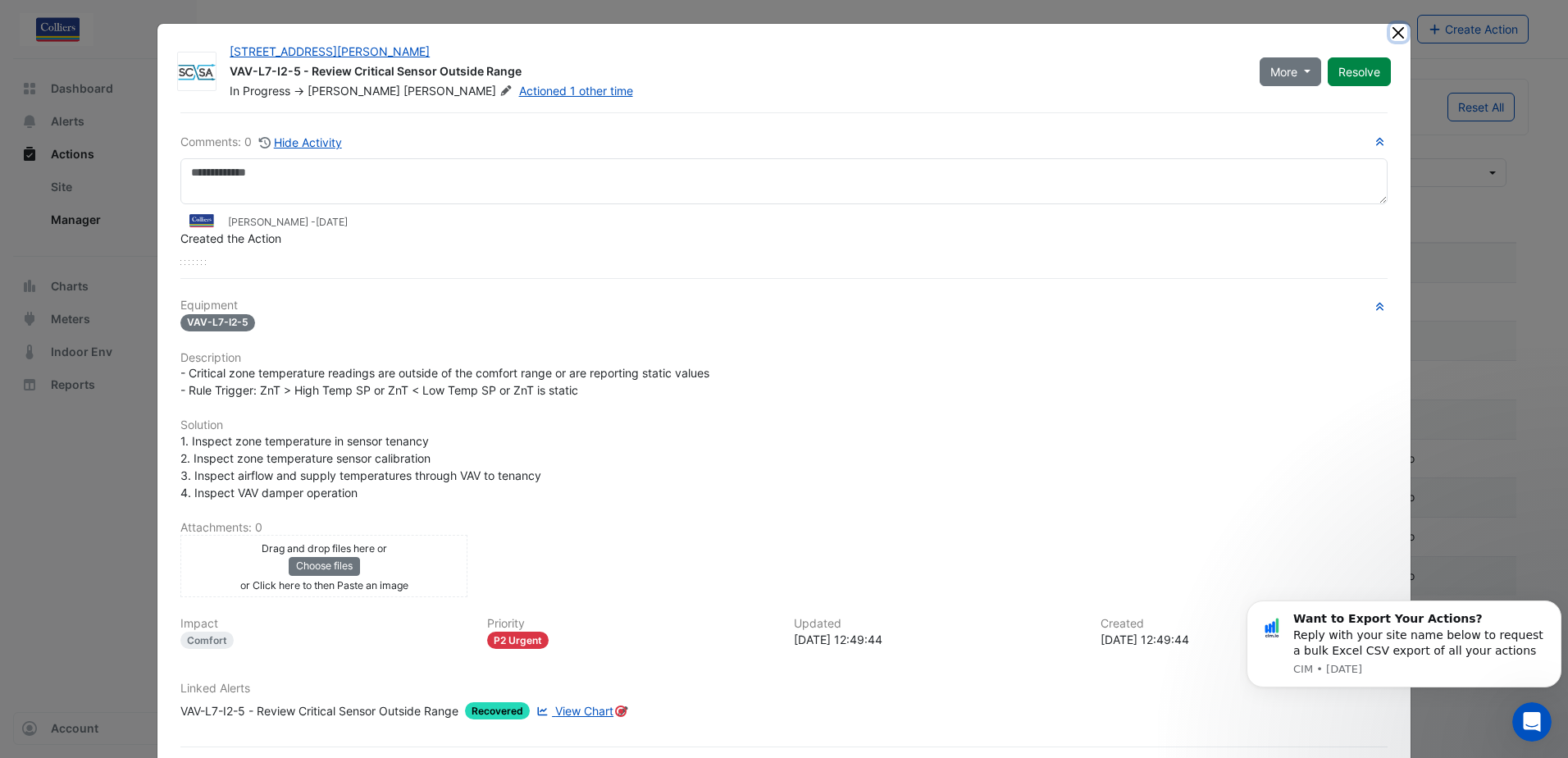
click at [1393, 30] on button "Close" at bounding box center [1399, 32] width 17 height 17
